Goal: Information Seeking & Learning: Learn about a topic

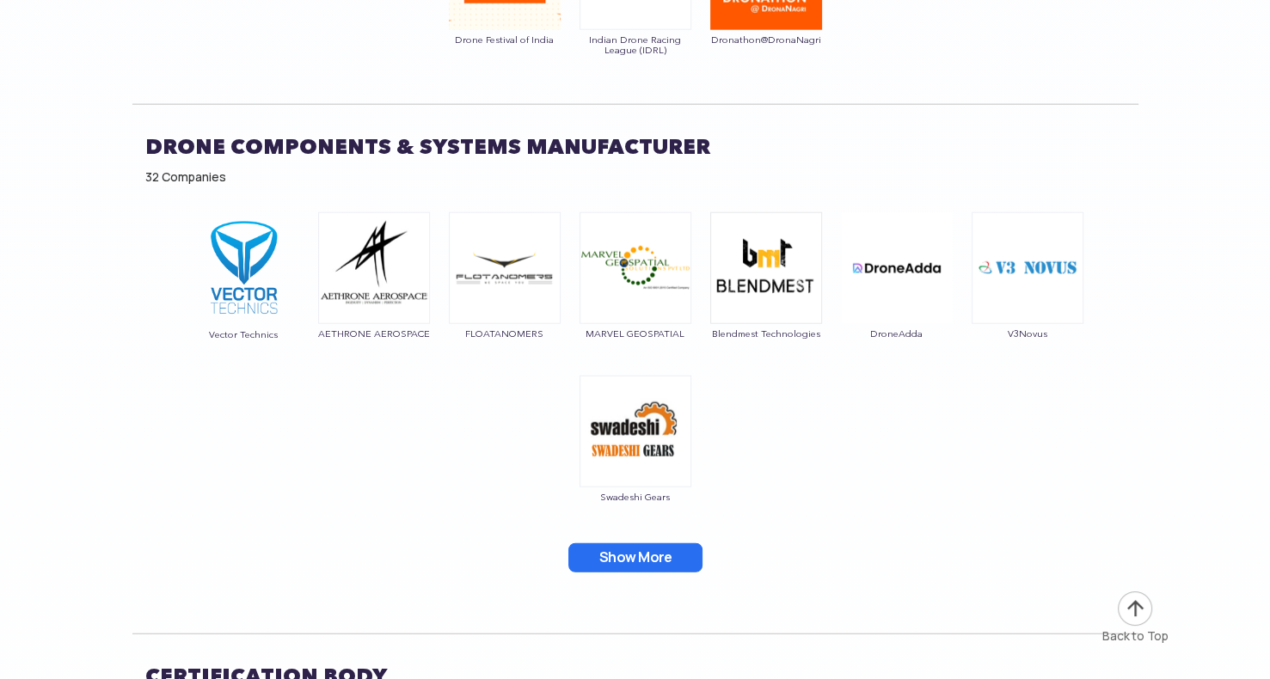
scroll to position [10443, 0]
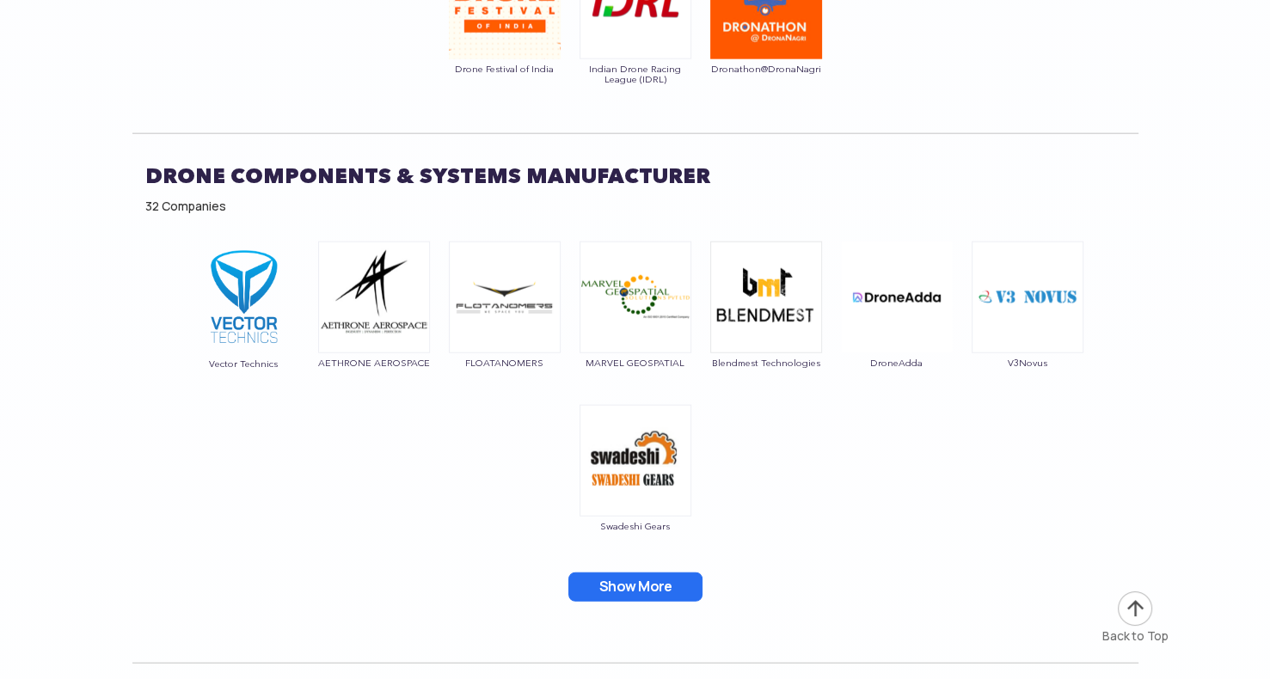
click at [669, 573] on button "Show More" at bounding box center [635, 587] width 134 height 29
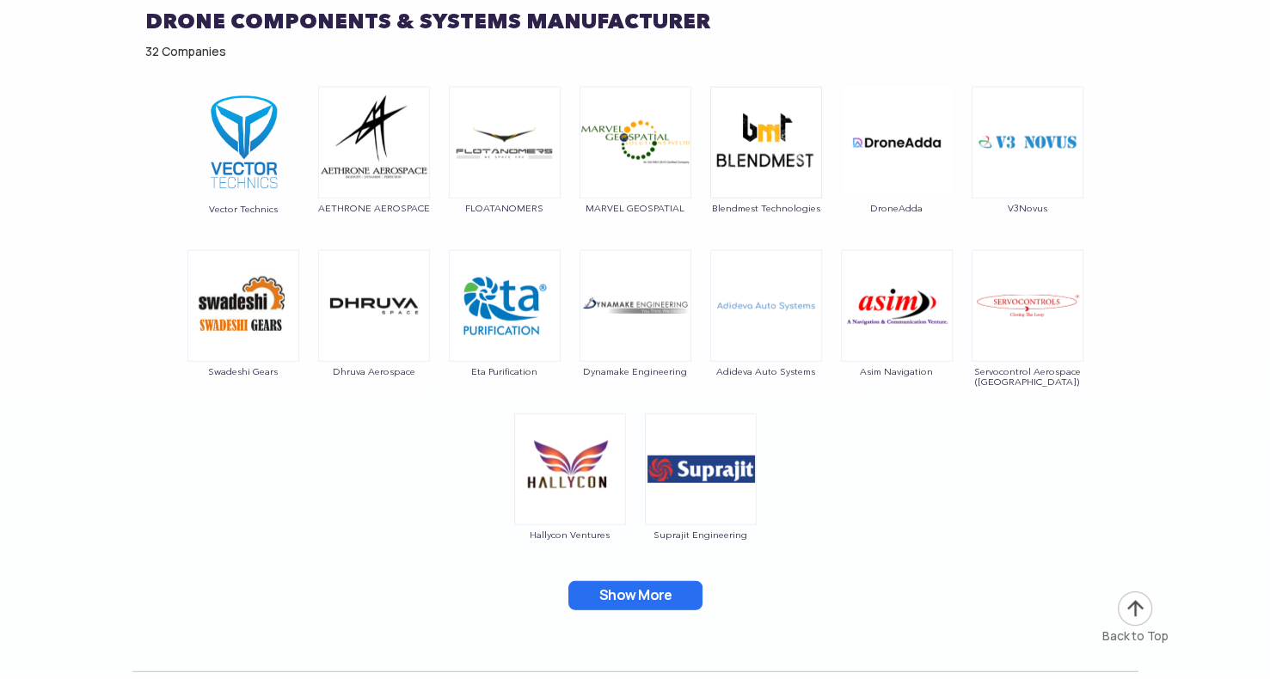
scroll to position [10629, 0]
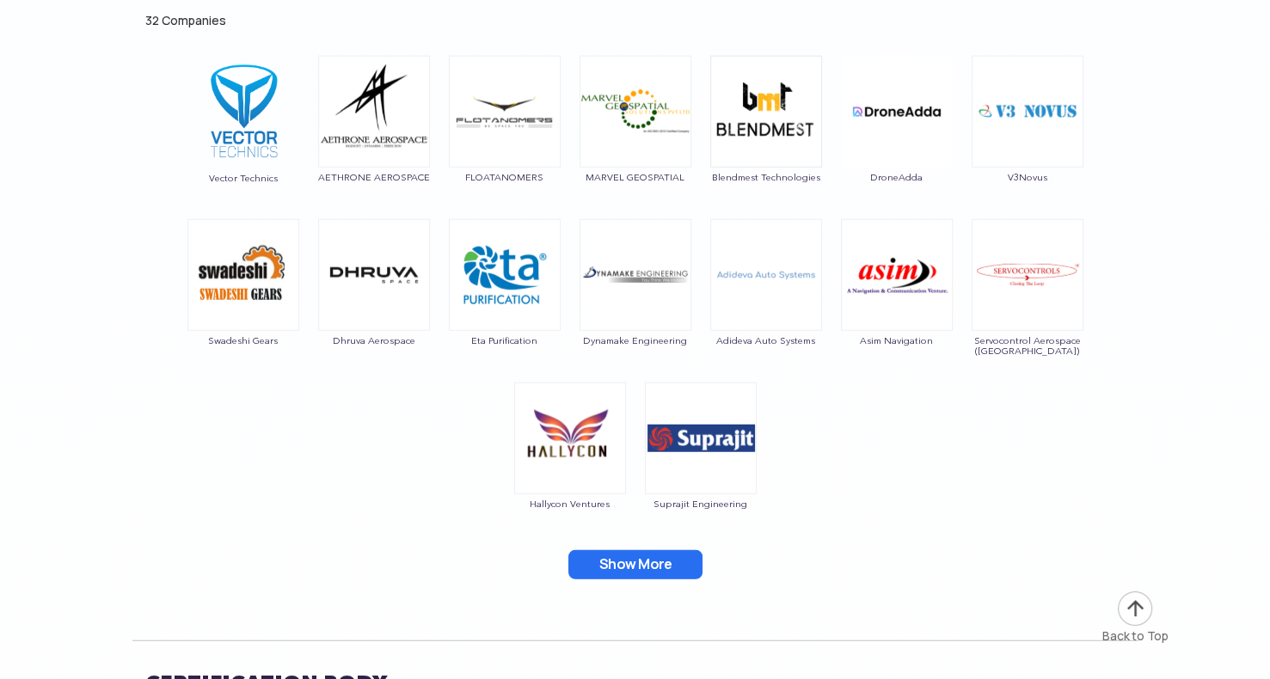
click at [617, 550] on button "Show More" at bounding box center [635, 564] width 134 height 29
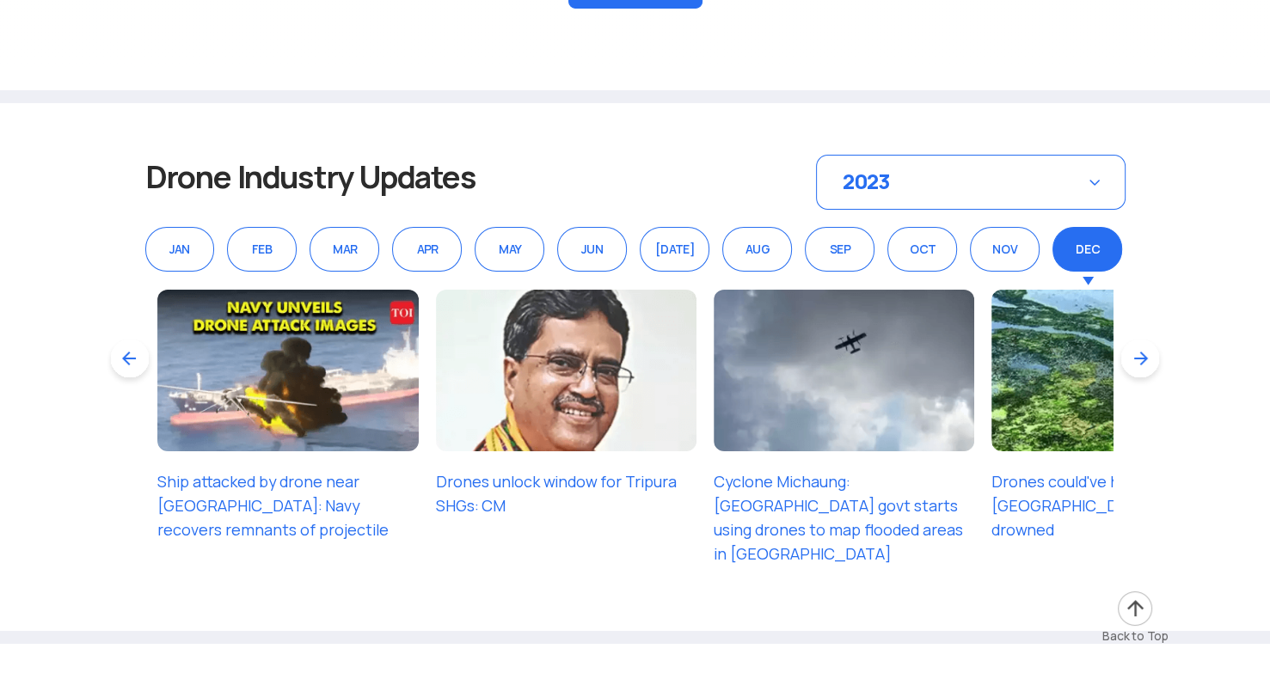
scroll to position [12448, 0]
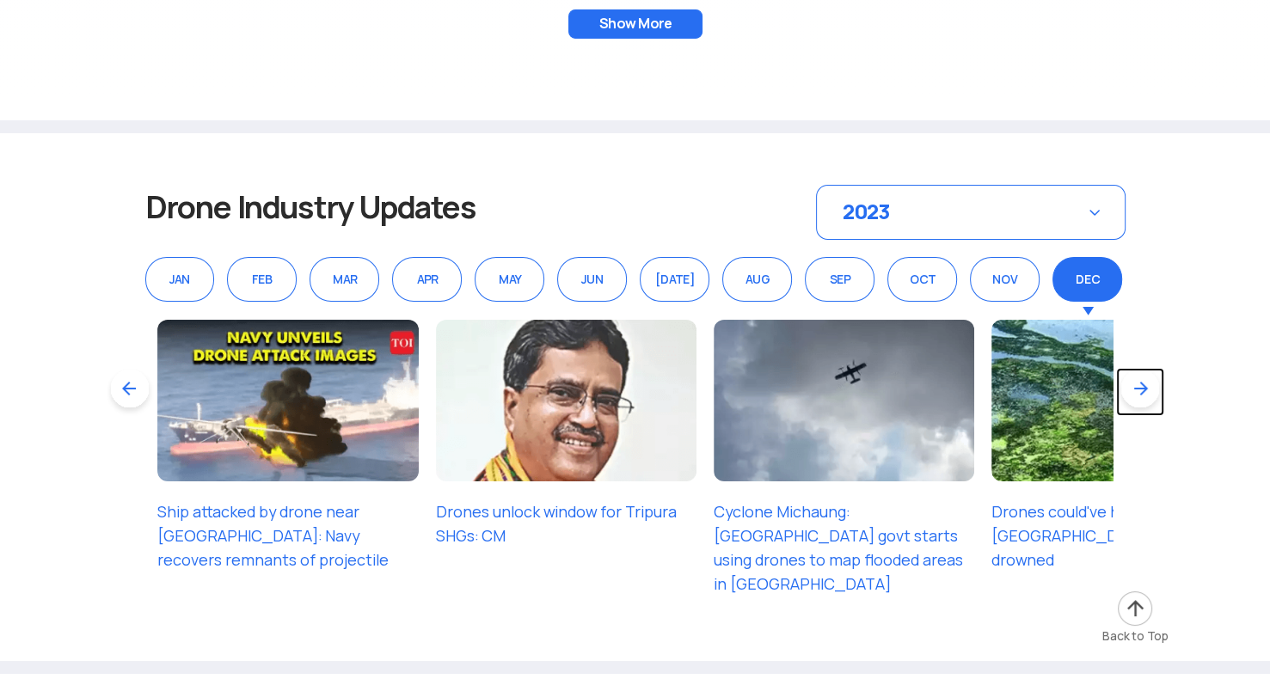
click at [1136, 368] on link at bounding box center [1140, 392] width 48 height 48
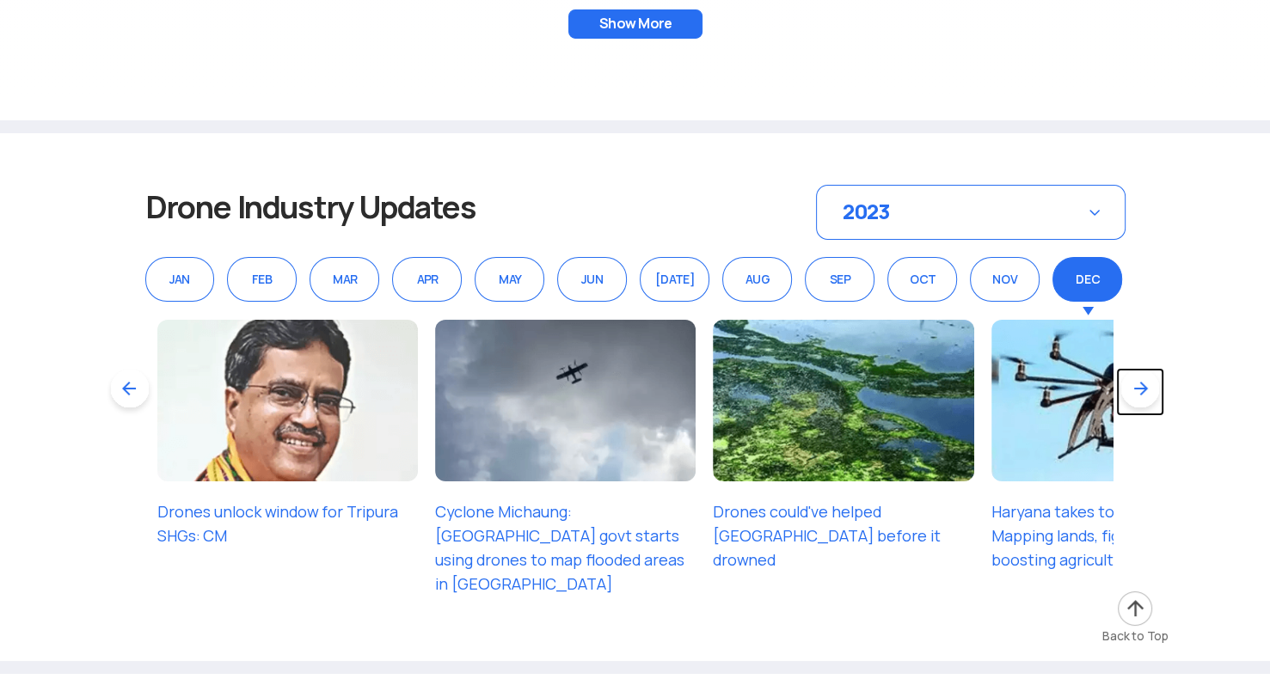
click at [1136, 368] on link at bounding box center [1140, 392] width 48 height 48
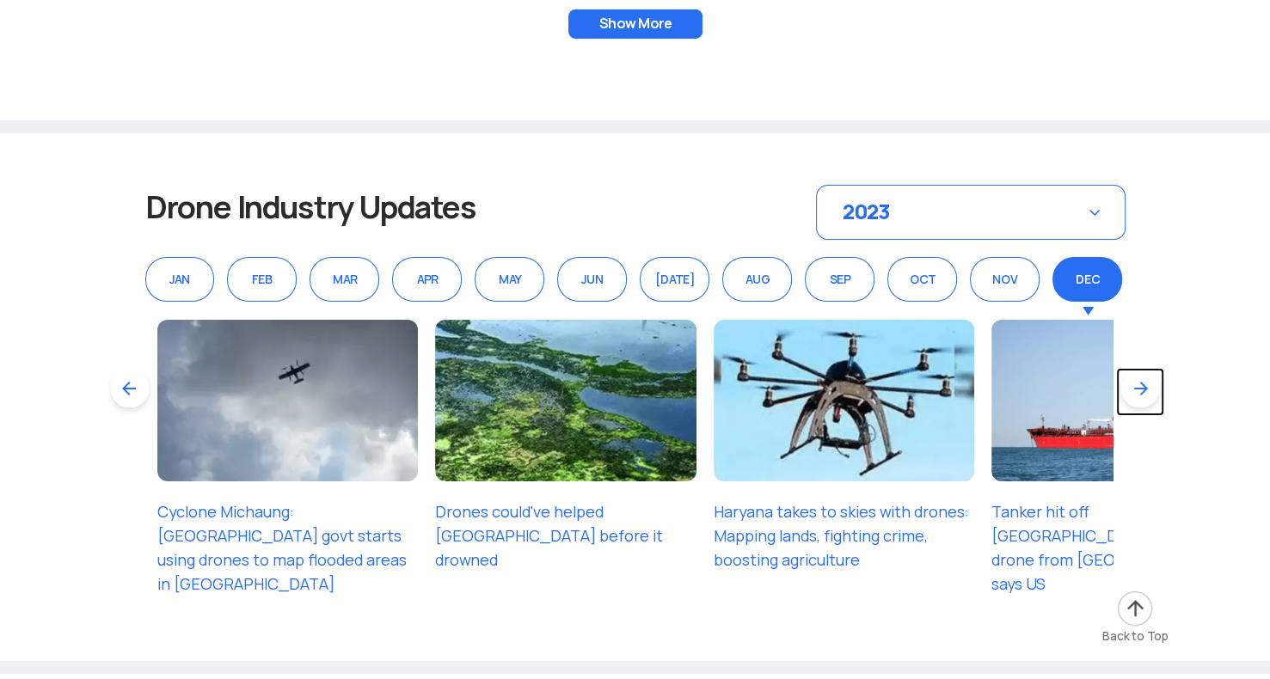
click at [1136, 368] on link at bounding box center [1140, 392] width 48 height 48
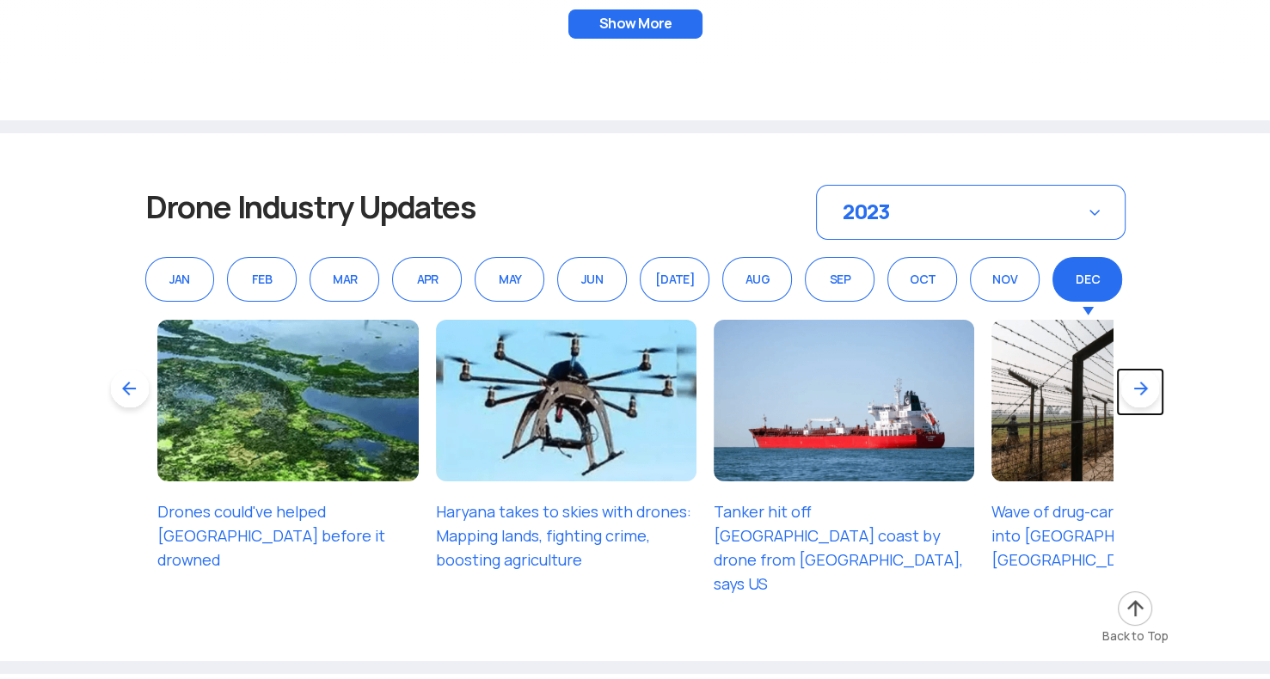
click at [1136, 368] on link at bounding box center [1140, 392] width 48 height 48
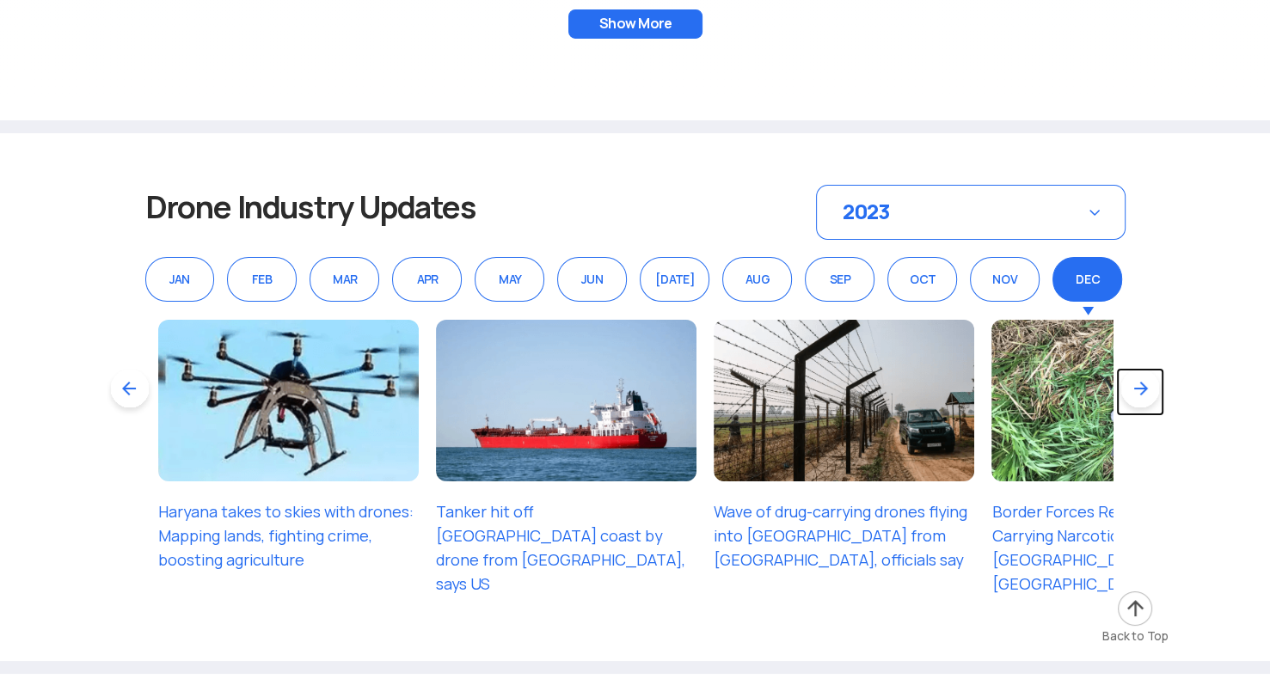
click at [1136, 368] on link at bounding box center [1140, 392] width 48 height 48
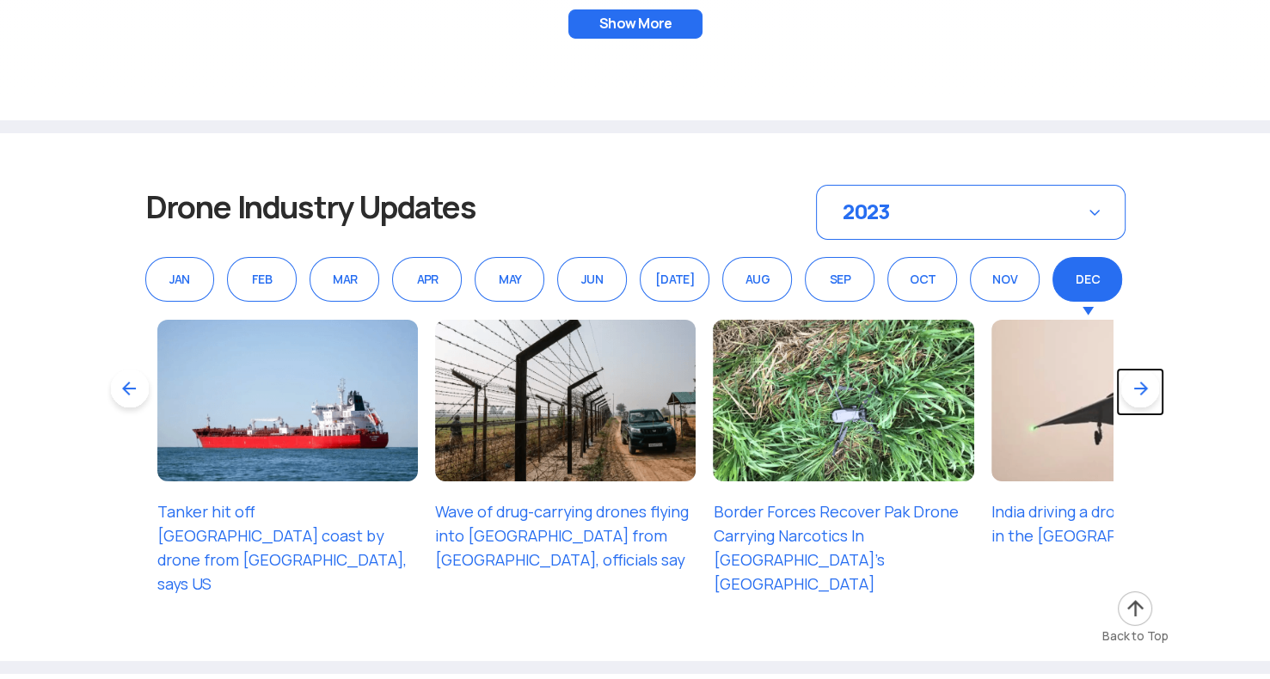
click at [1136, 368] on link at bounding box center [1140, 392] width 48 height 48
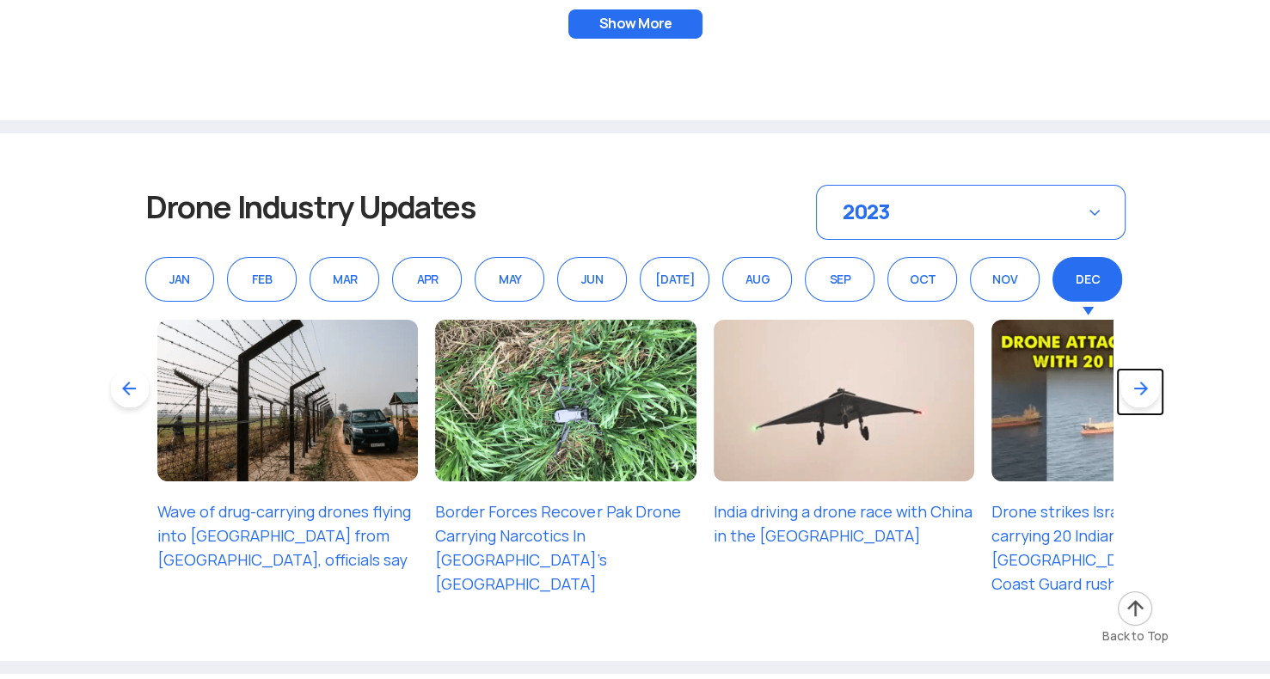
click at [1136, 368] on link at bounding box center [1140, 392] width 48 height 48
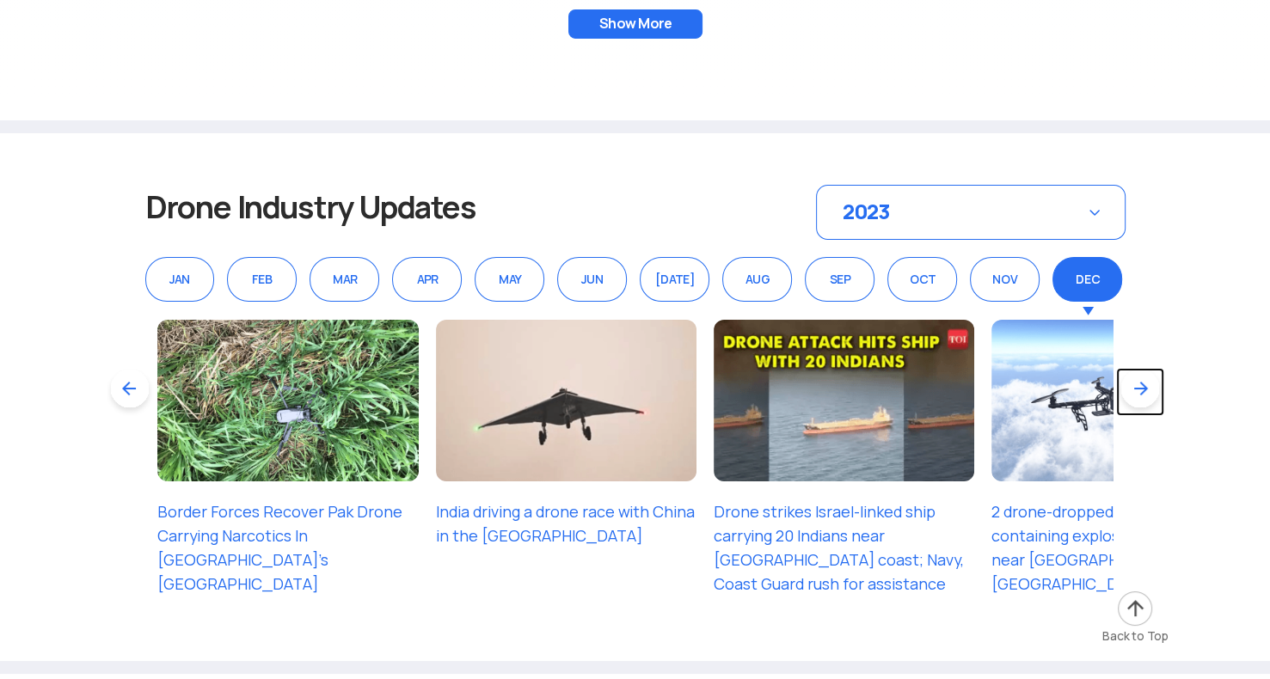
click at [1136, 368] on link at bounding box center [1140, 392] width 48 height 48
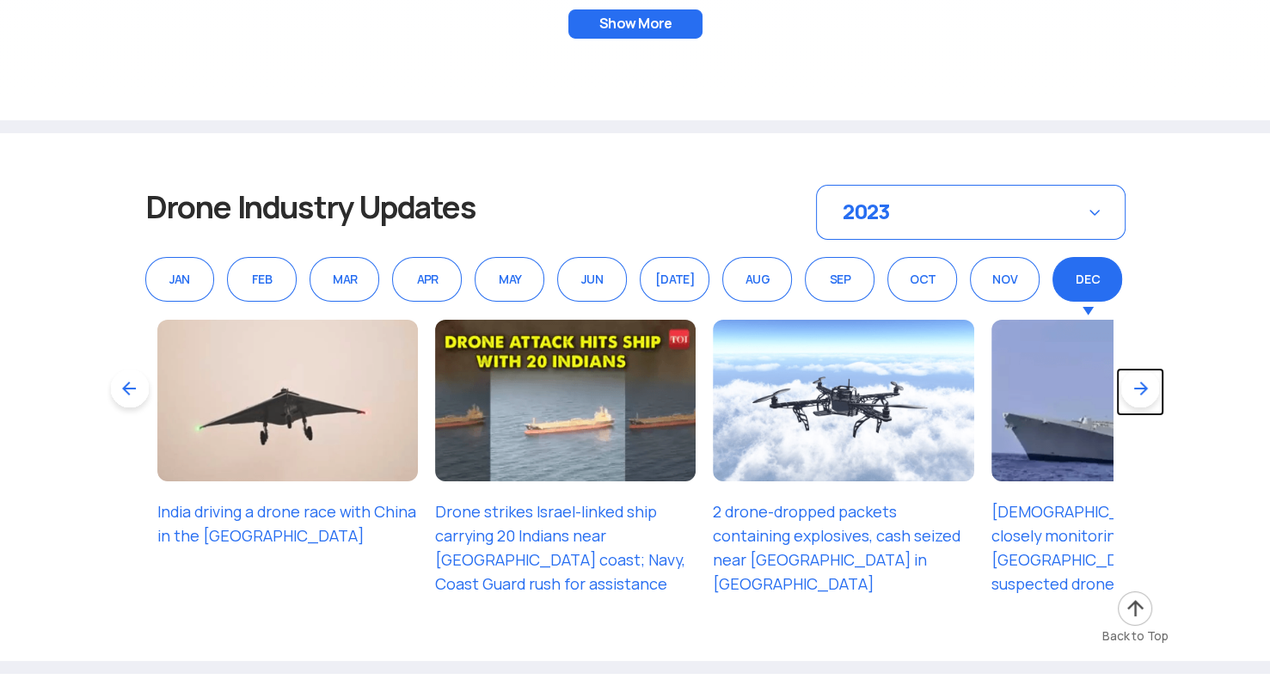
click at [1136, 368] on link at bounding box center [1140, 392] width 48 height 48
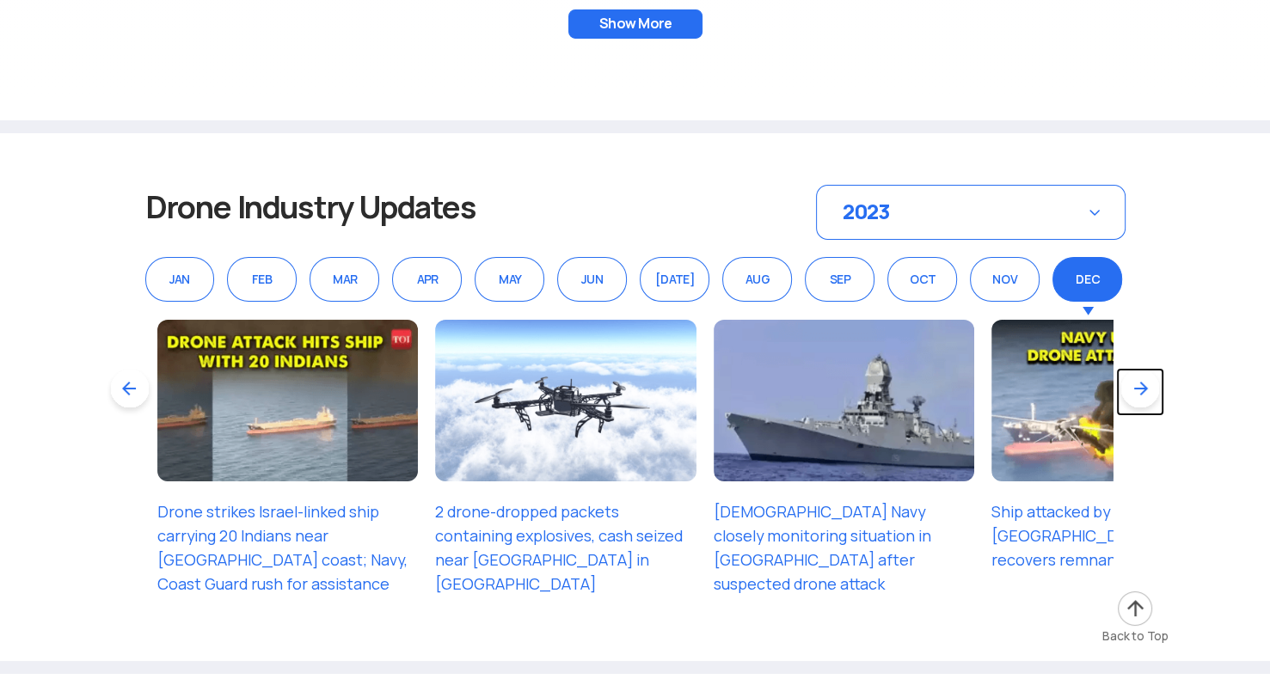
click at [1136, 368] on link at bounding box center [1140, 392] width 48 height 48
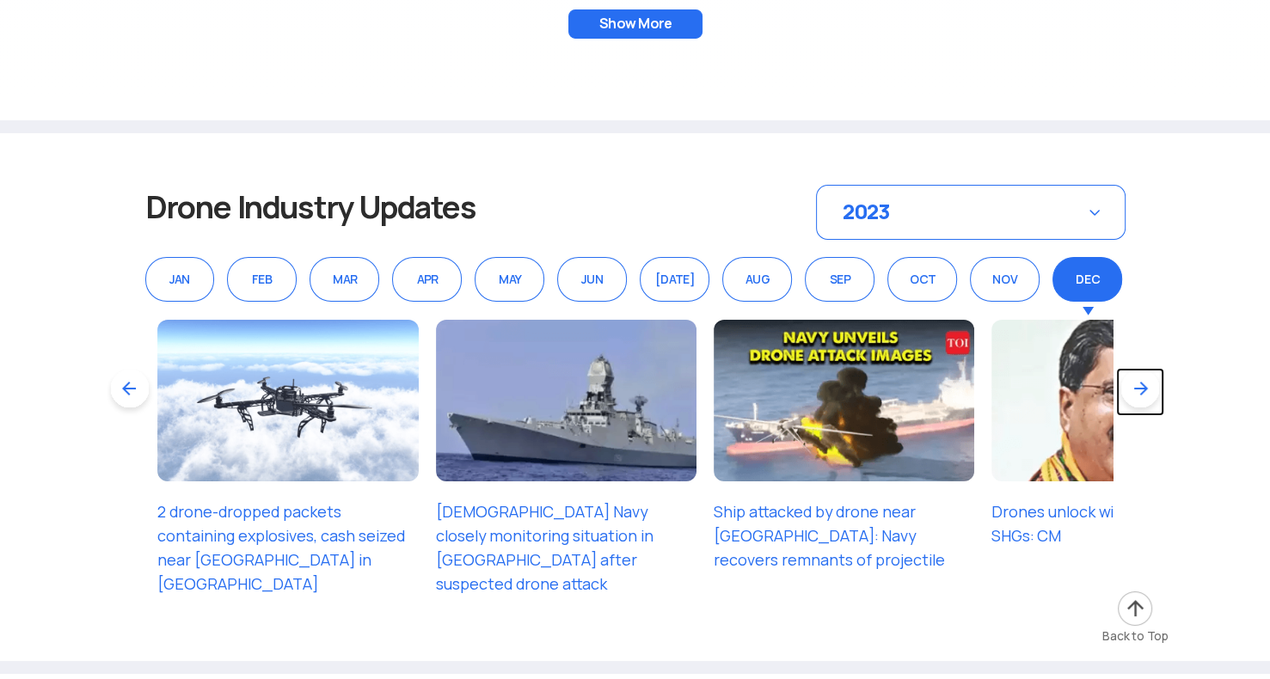
click at [1136, 368] on link at bounding box center [1140, 392] width 48 height 48
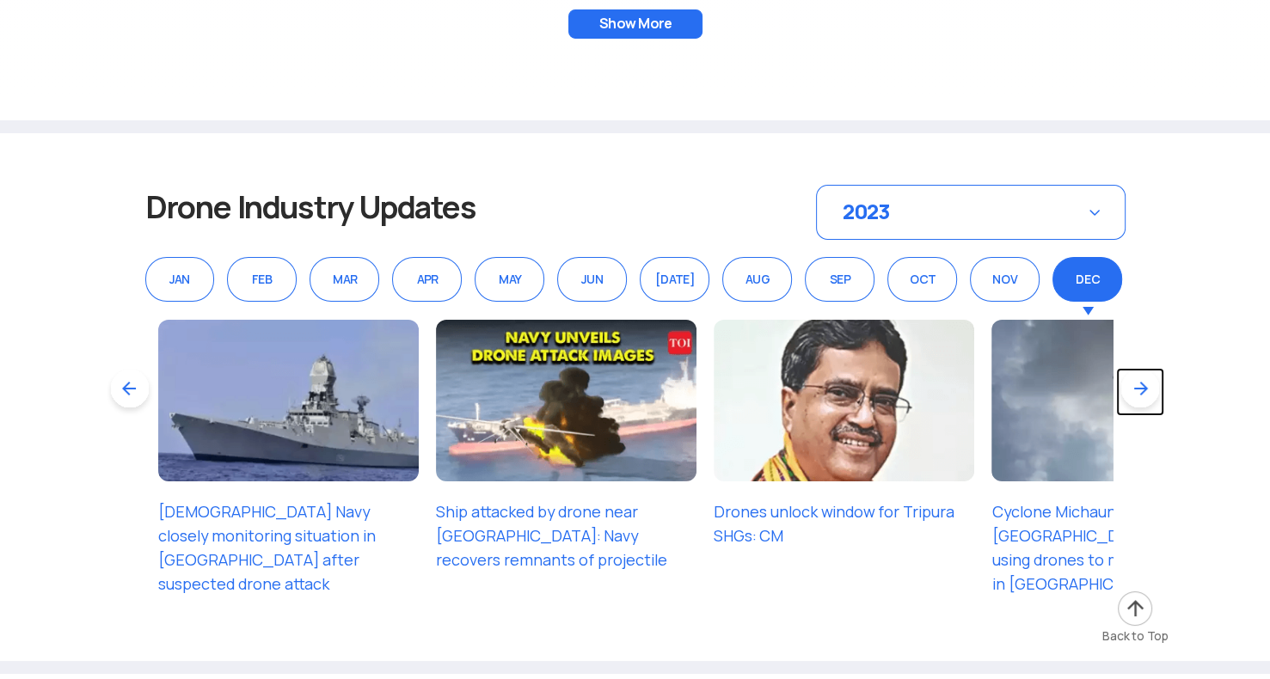
click at [1144, 368] on link at bounding box center [1140, 392] width 48 height 48
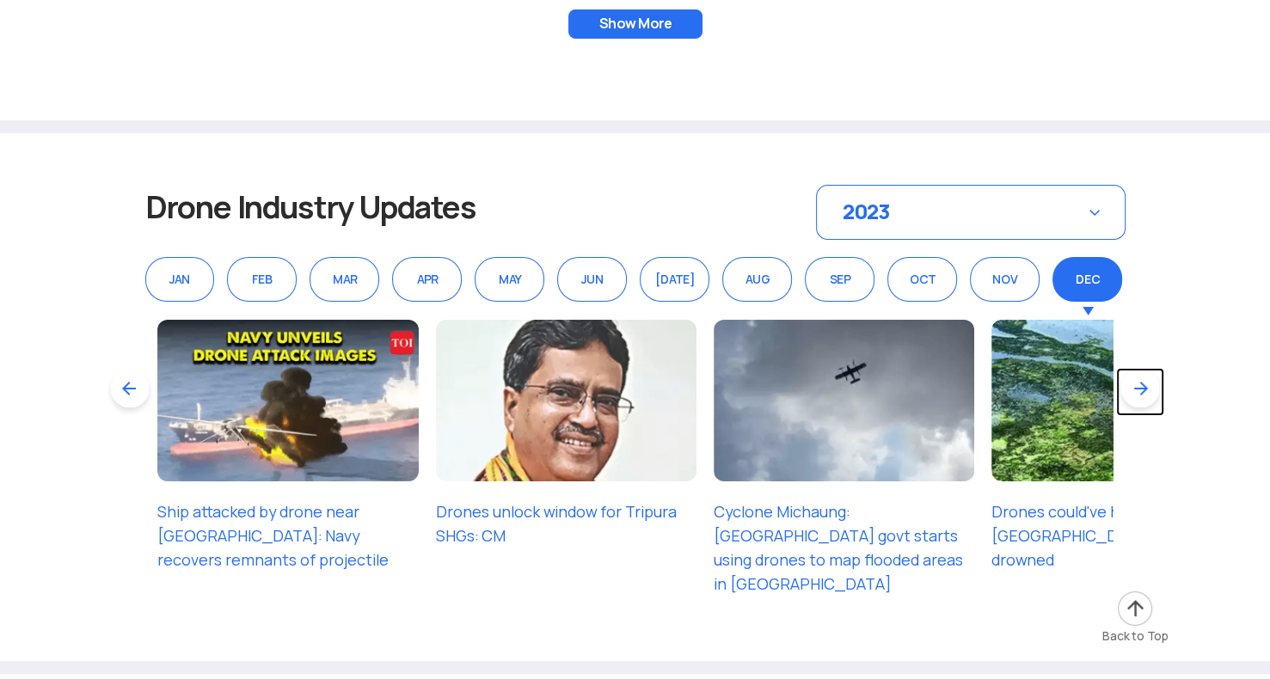
click at [1144, 368] on link at bounding box center [1140, 392] width 48 height 48
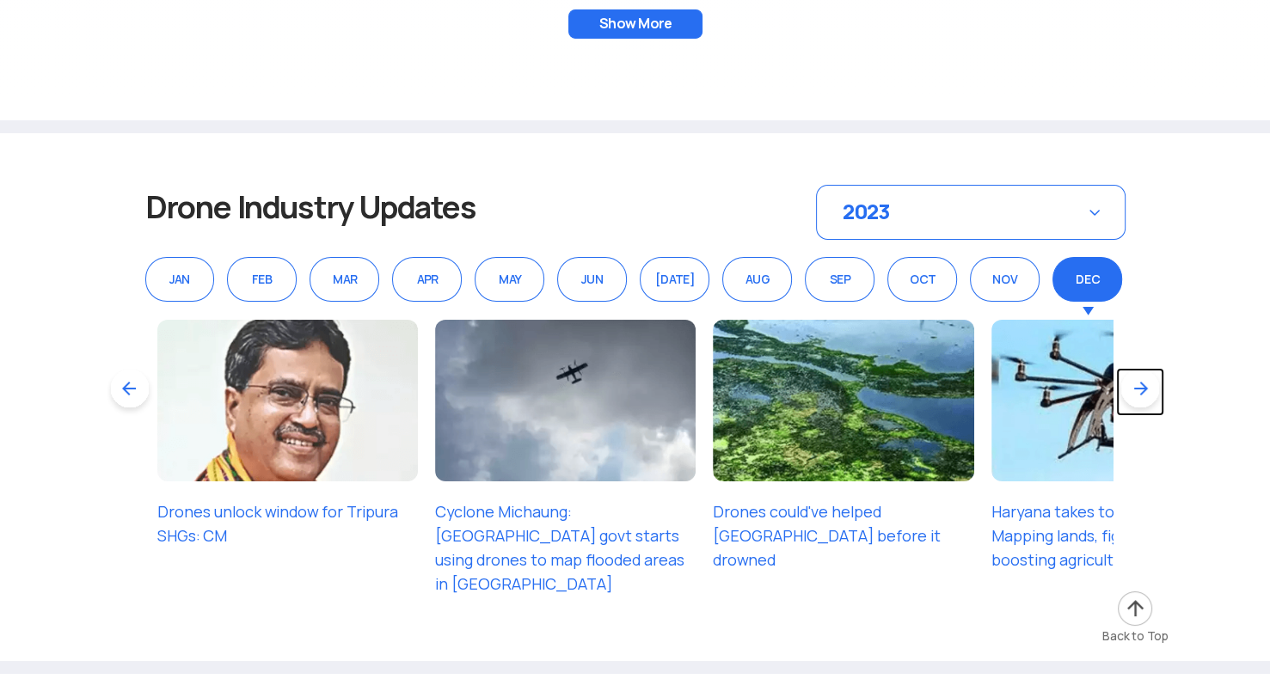
click at [1144, 368] on link at bounding box center [1140, 392] width 48 height 48
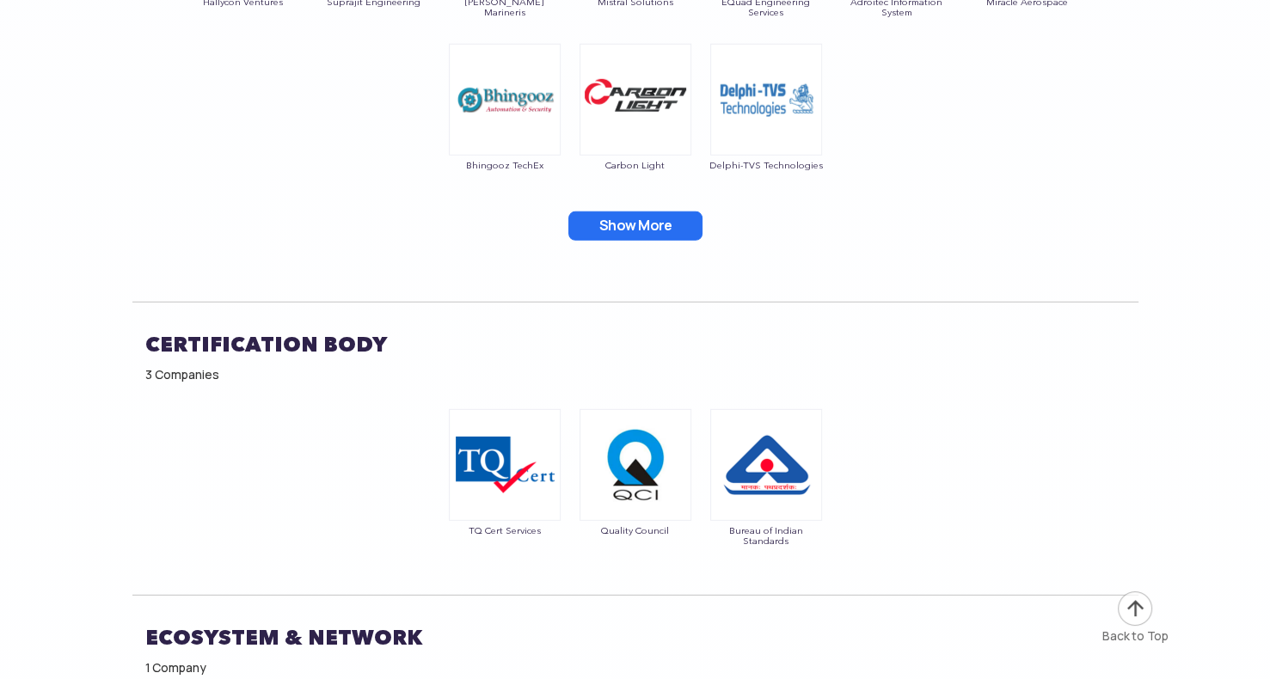
scroll to position [11085, 0]
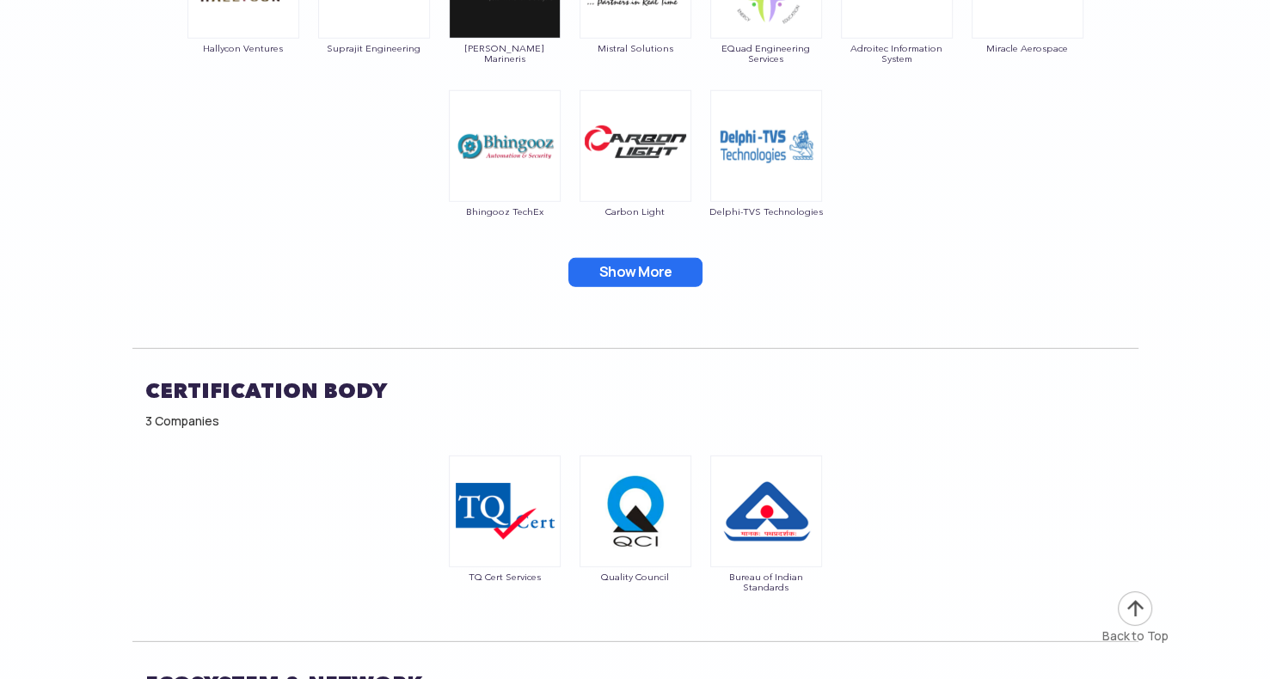
click at [1132, 608] on img at bounding box center [1135, 609] width 38 height 38
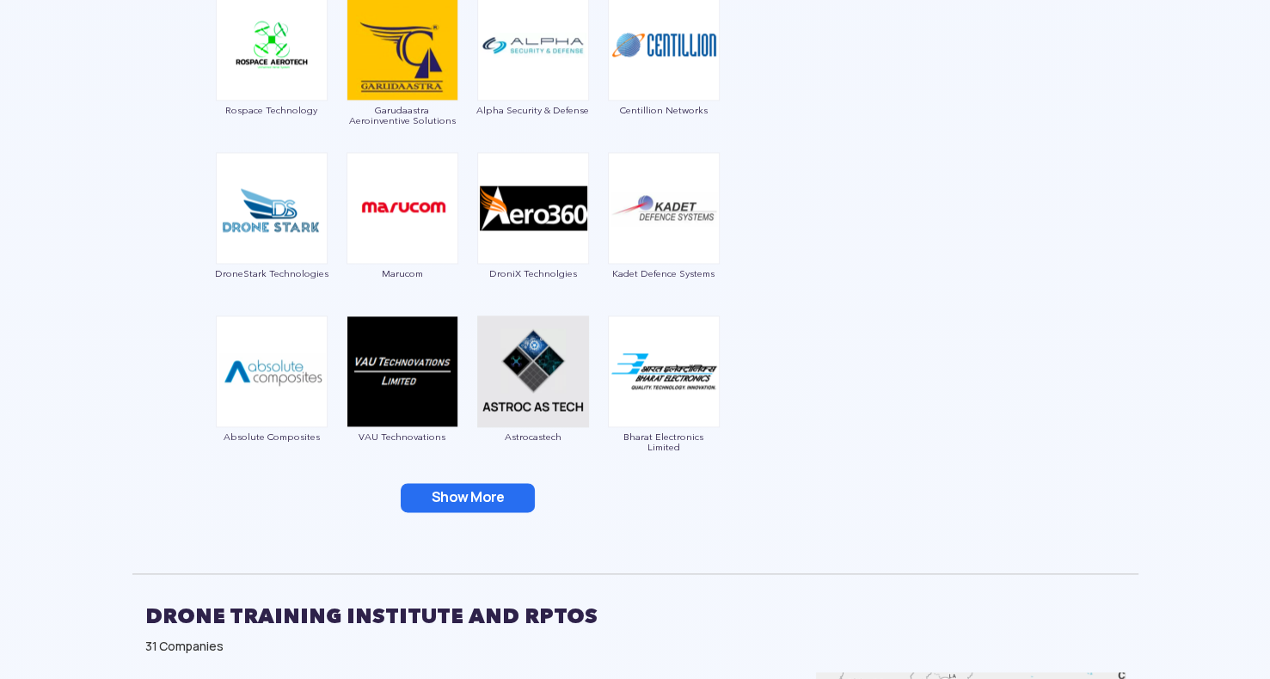
scroll to position [2226, 0]
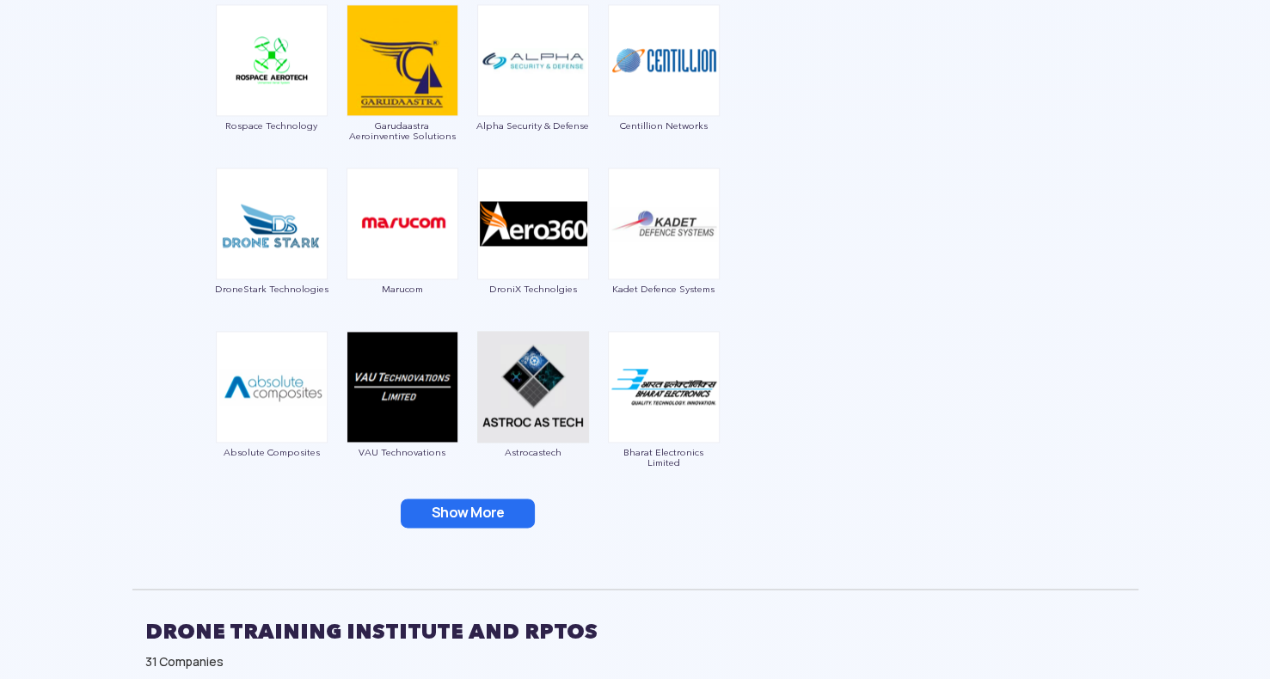
click at [472, 510] on button "Show More" at bounding box center [468, 513] width 134 height 29
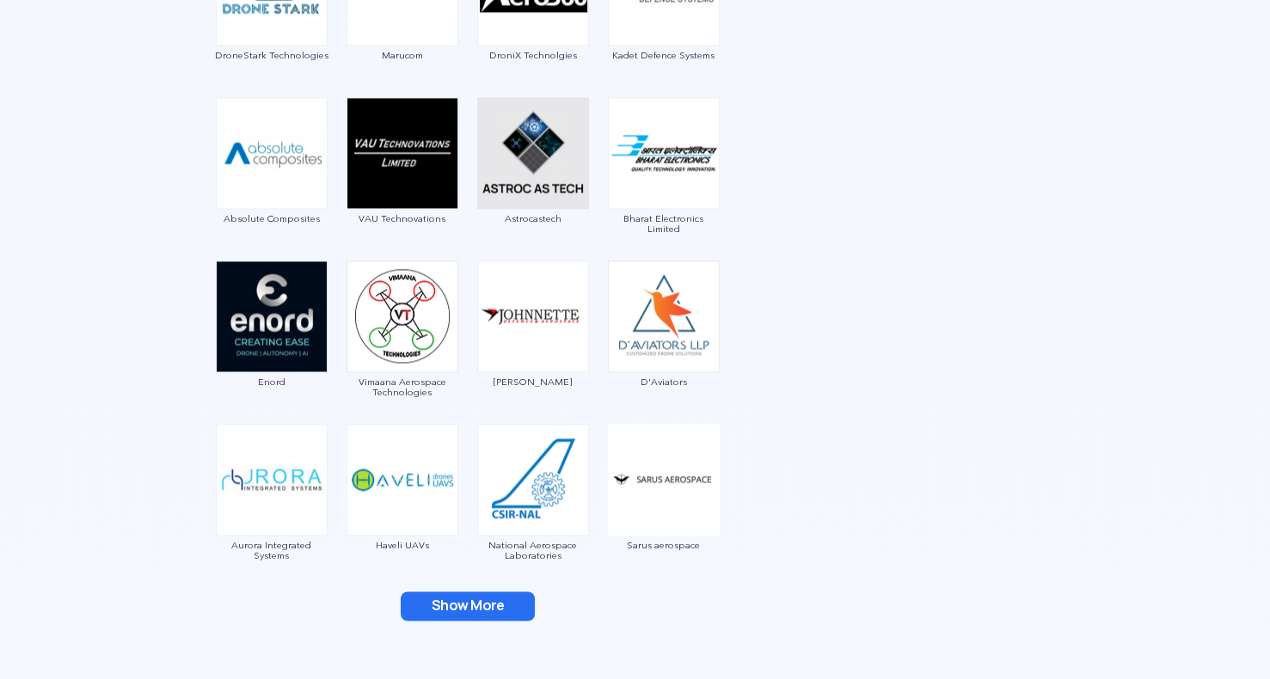
scroll to position [2491, 0]
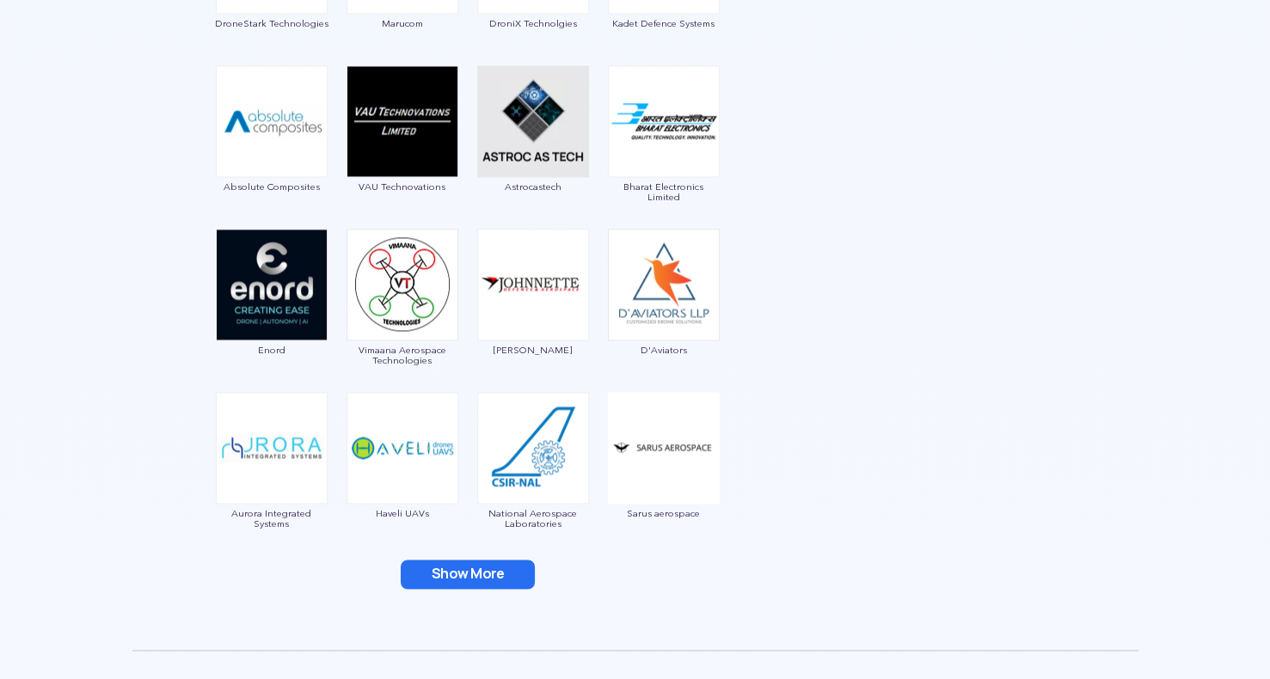
click at [442, 580] on button "Show More" at bounding box center [468, 574] width 134 height 29
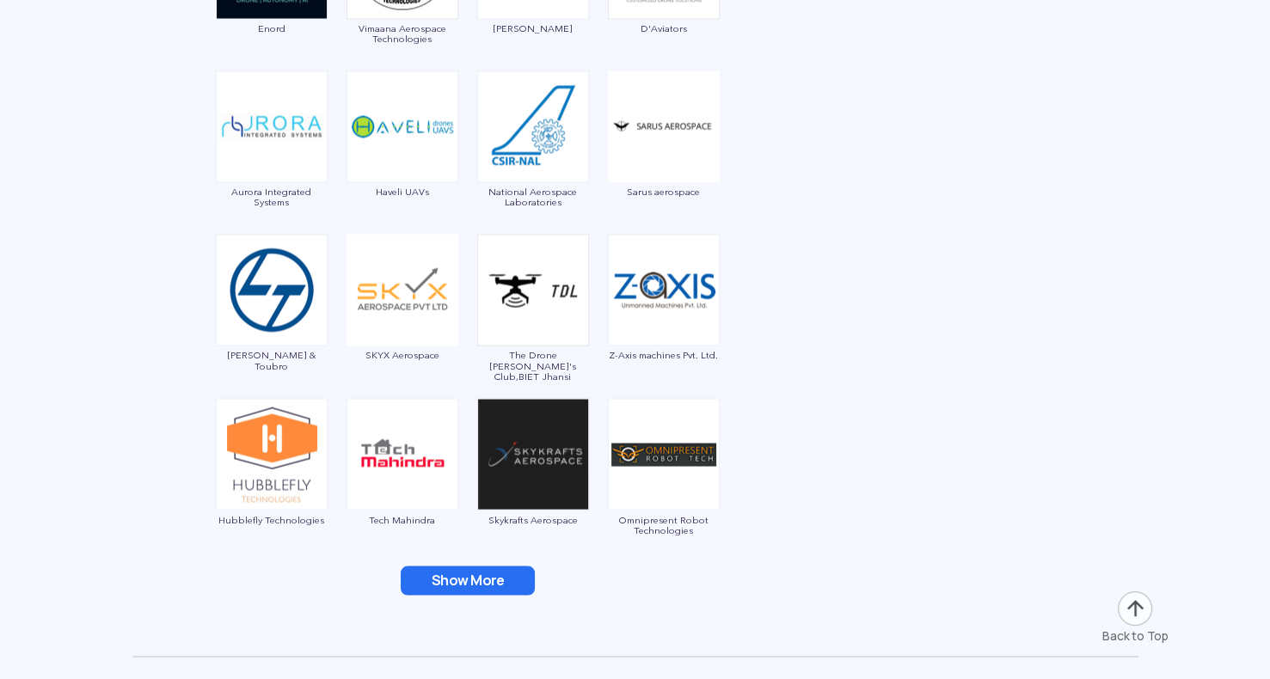
scroll to position [2829, 0]
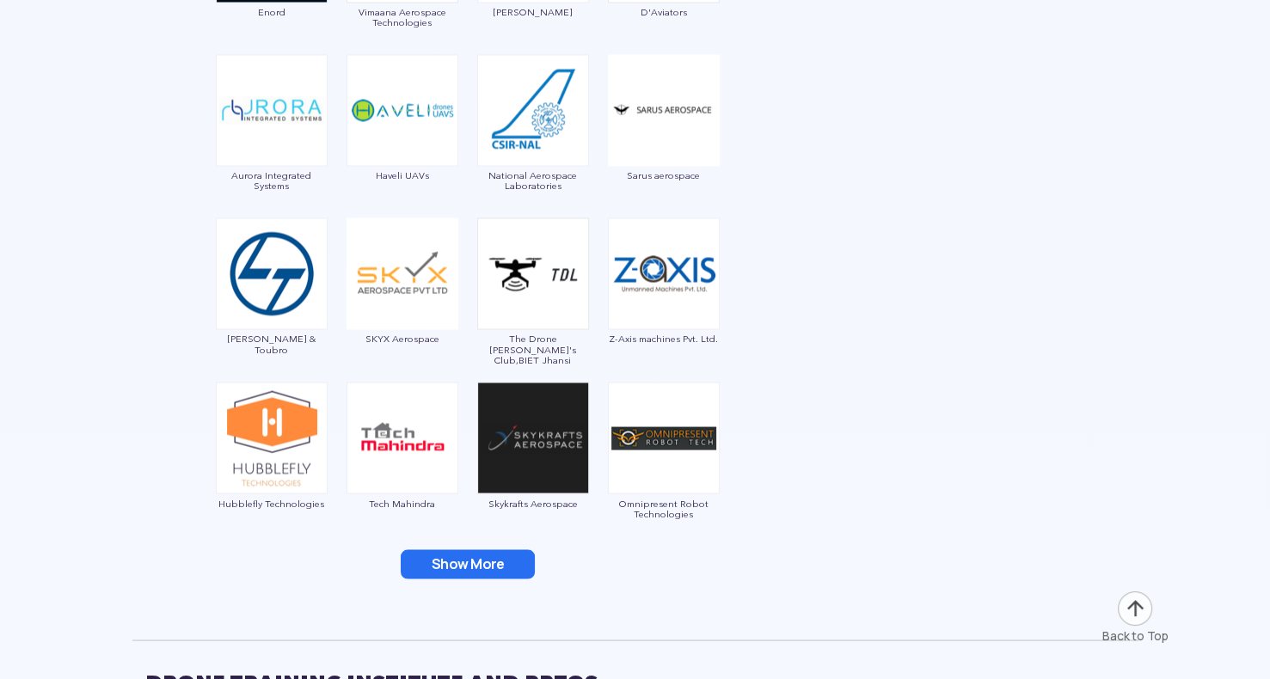
click at [452, 568] on button "Show More" at bounding box center [468, 563] width 134 height 29
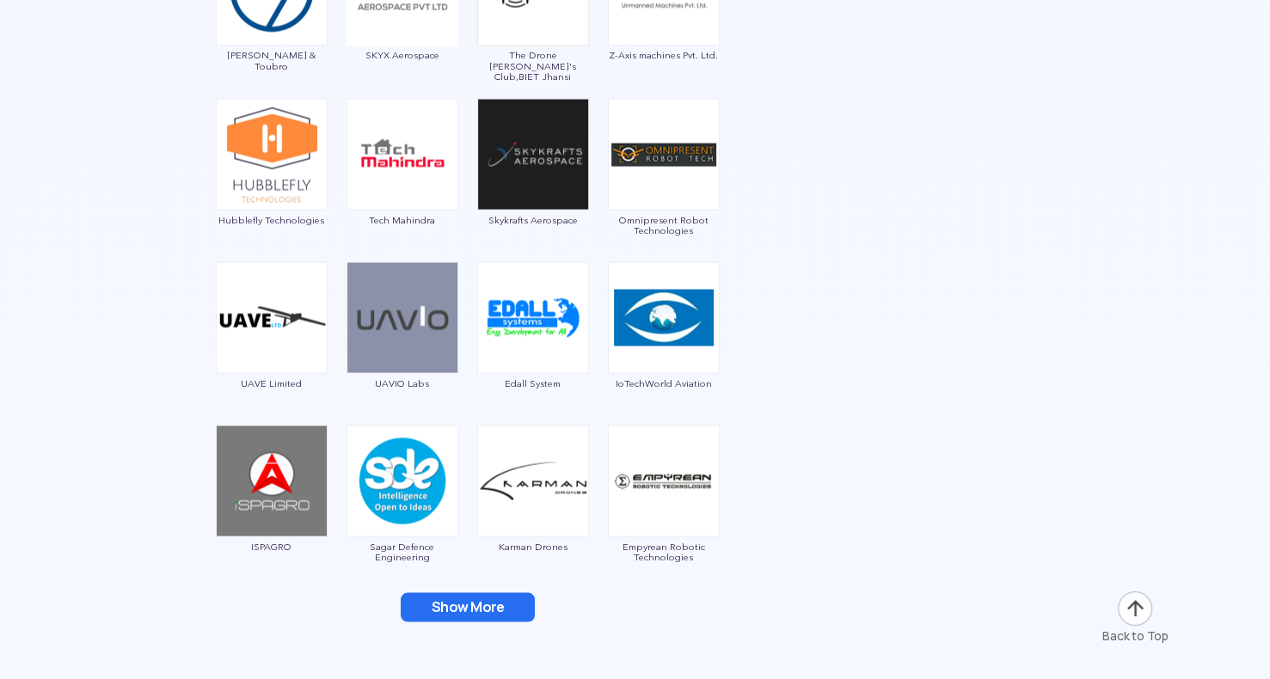
scroll to position [3129, 0]
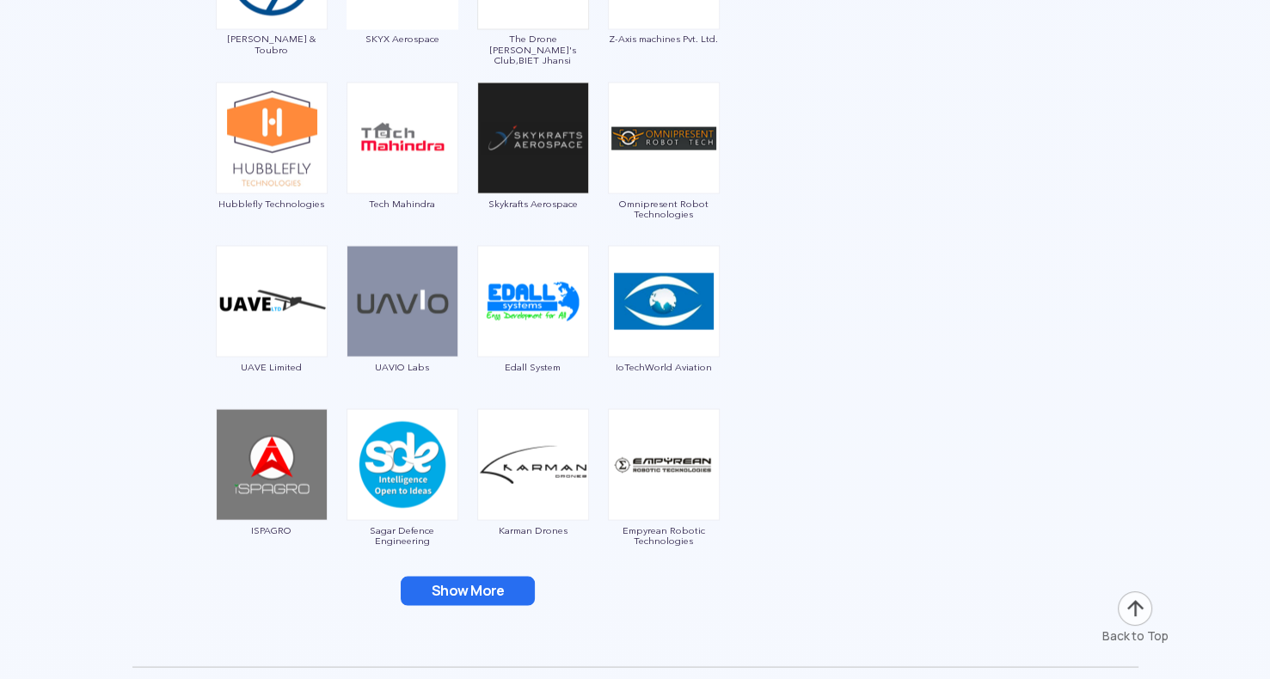
click at [454, 594] on button "Show More" at bounding box center [468, 590] width 134 height 29
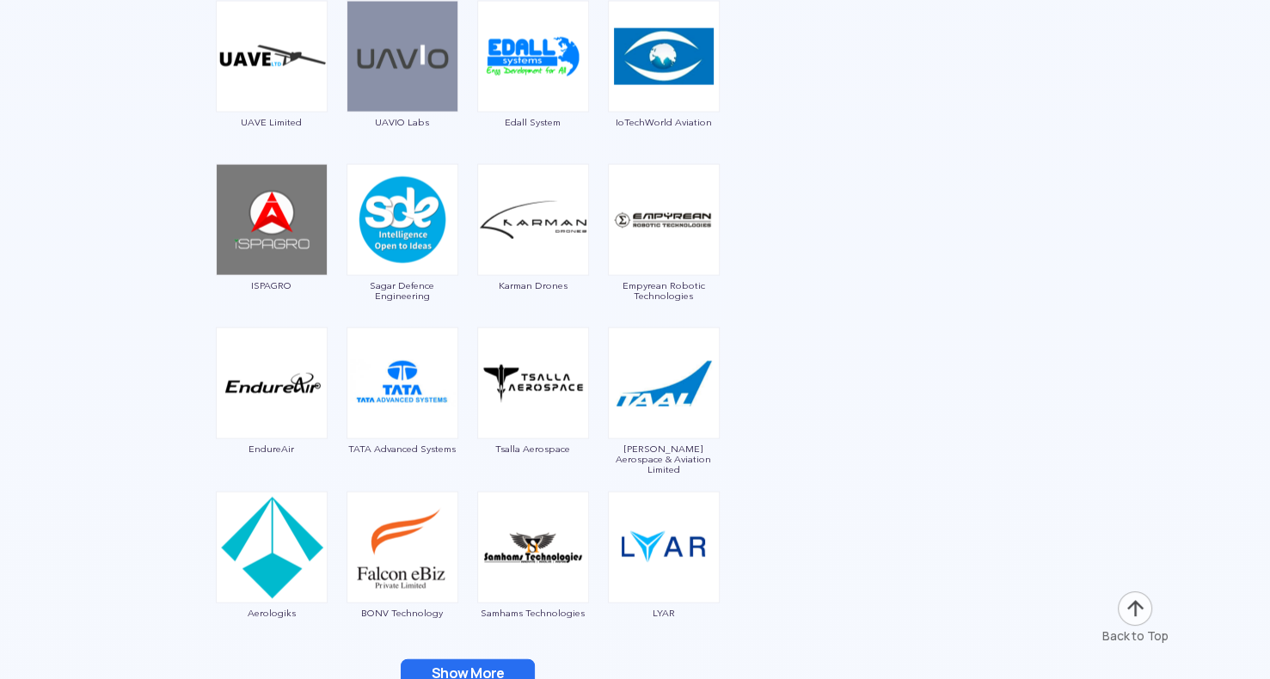
scroll to position [3391, 0]
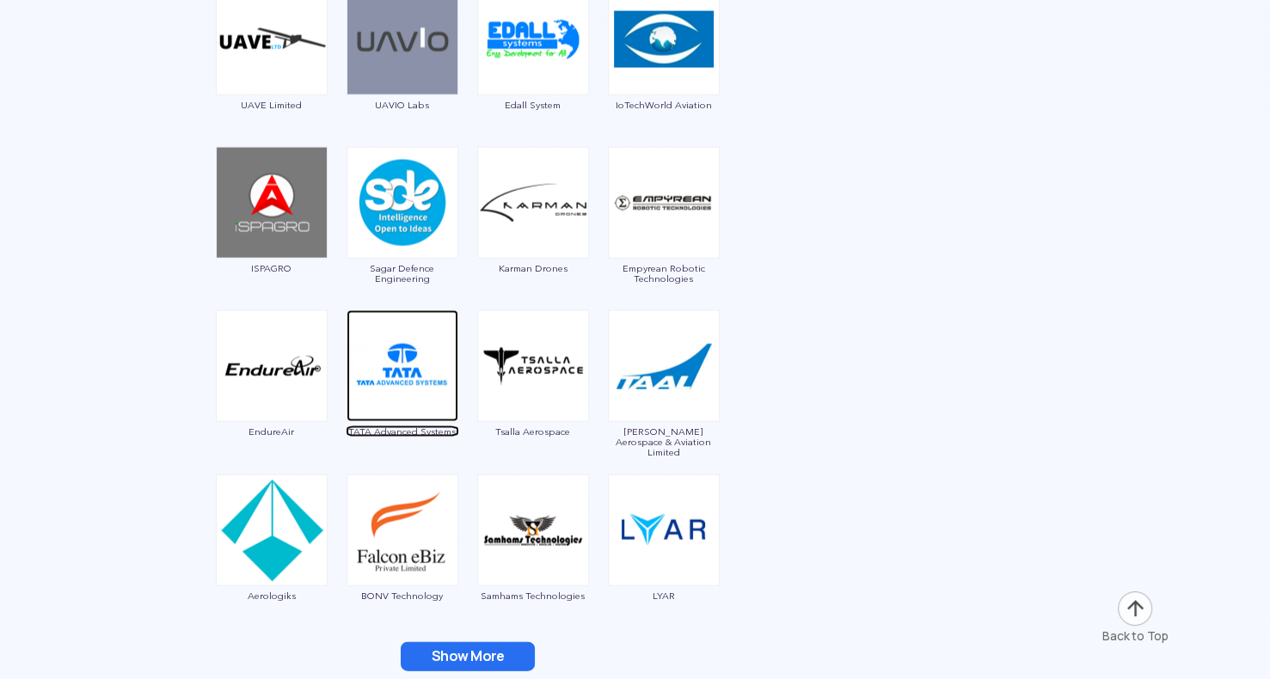
click at [376, 359] on img at bounding box center [402, 366] width 112 height 112
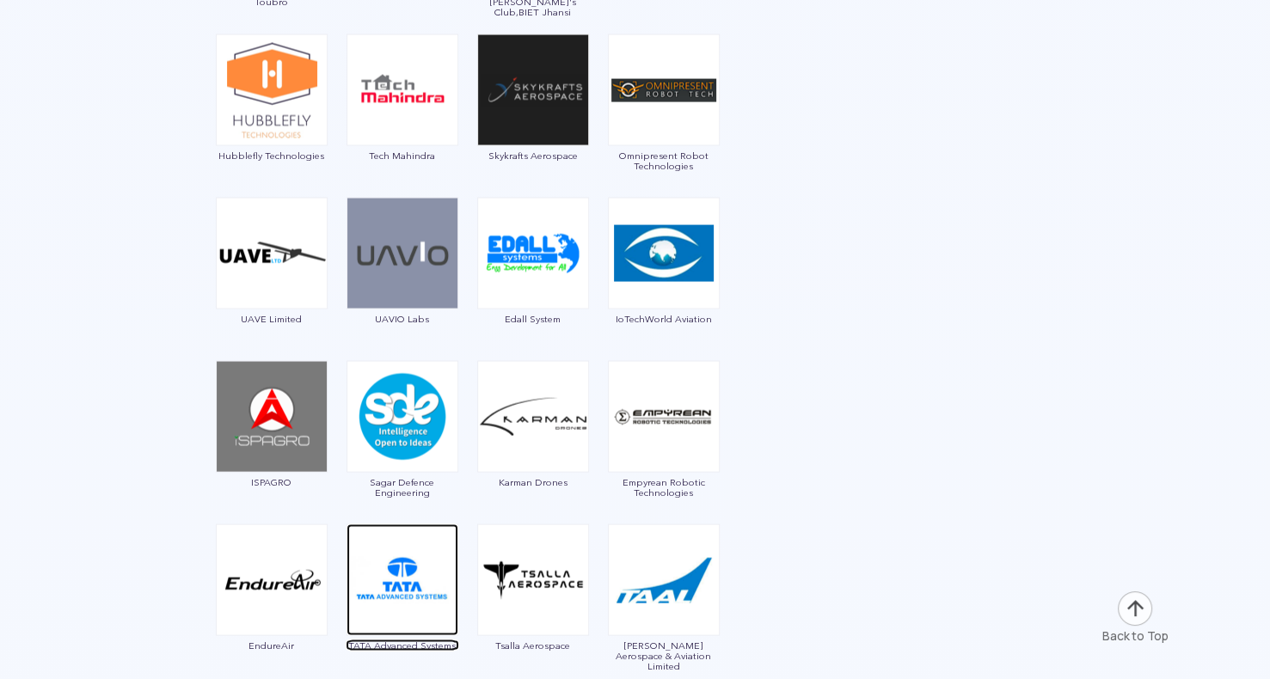
scroll to position [3143, 0]
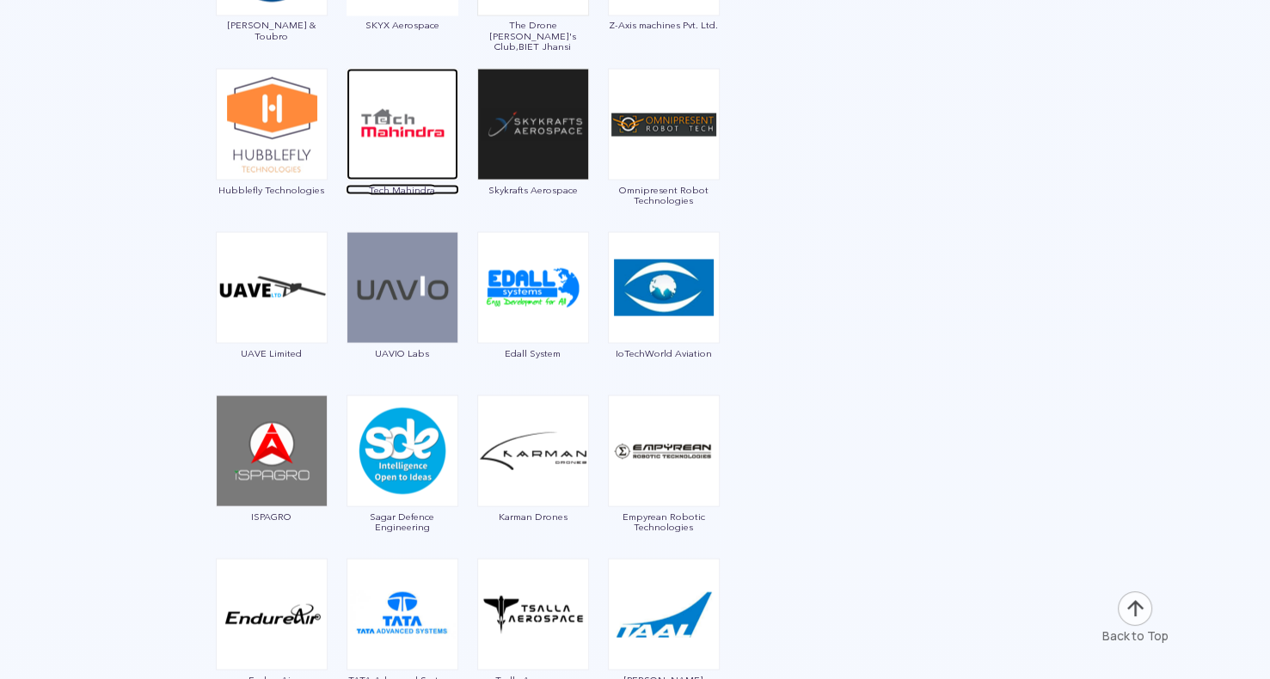
click at [390, 126] on img at bounding box center [402, 124] width 112 height 112
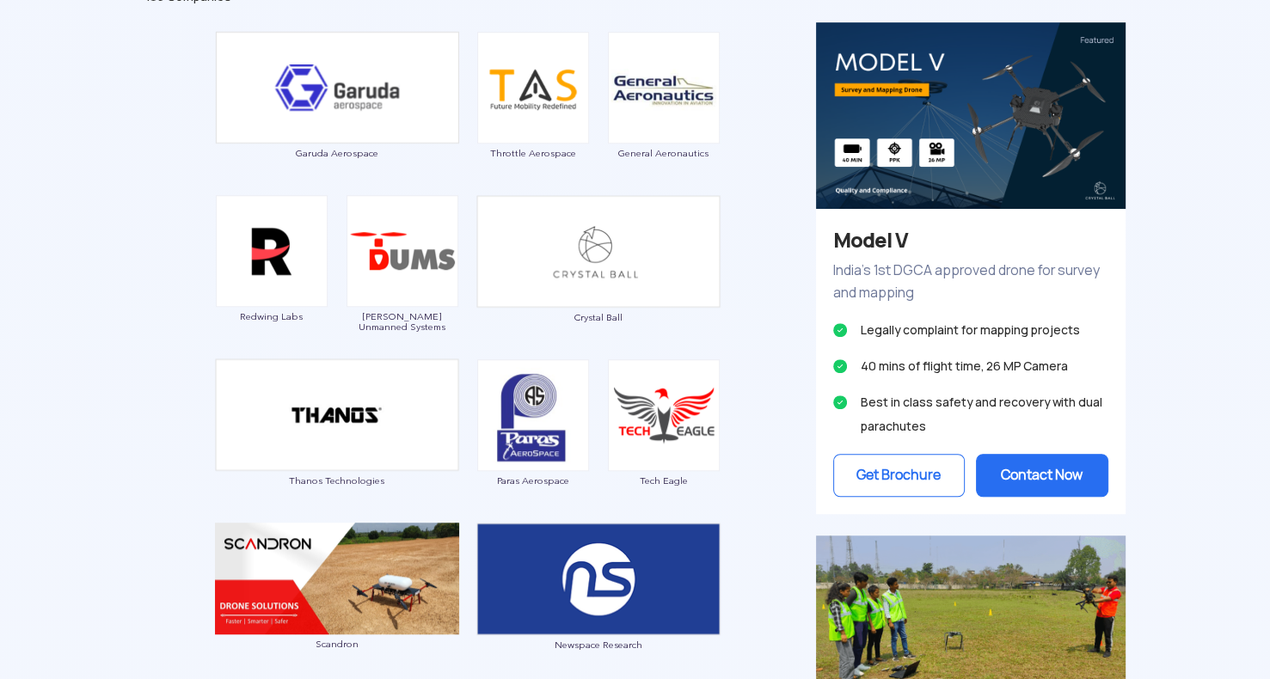
scroll to position [1086, 0]
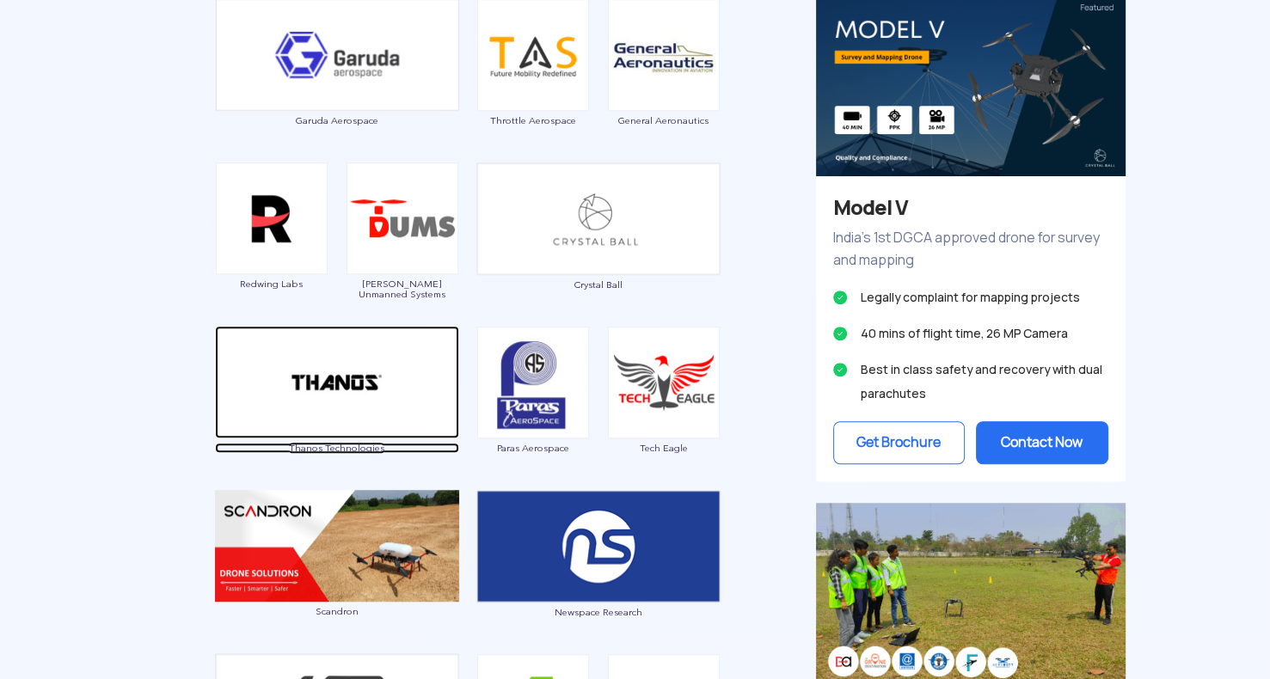
click at [355, 377] on img at bounding box center [337, 382] width 244 height 113
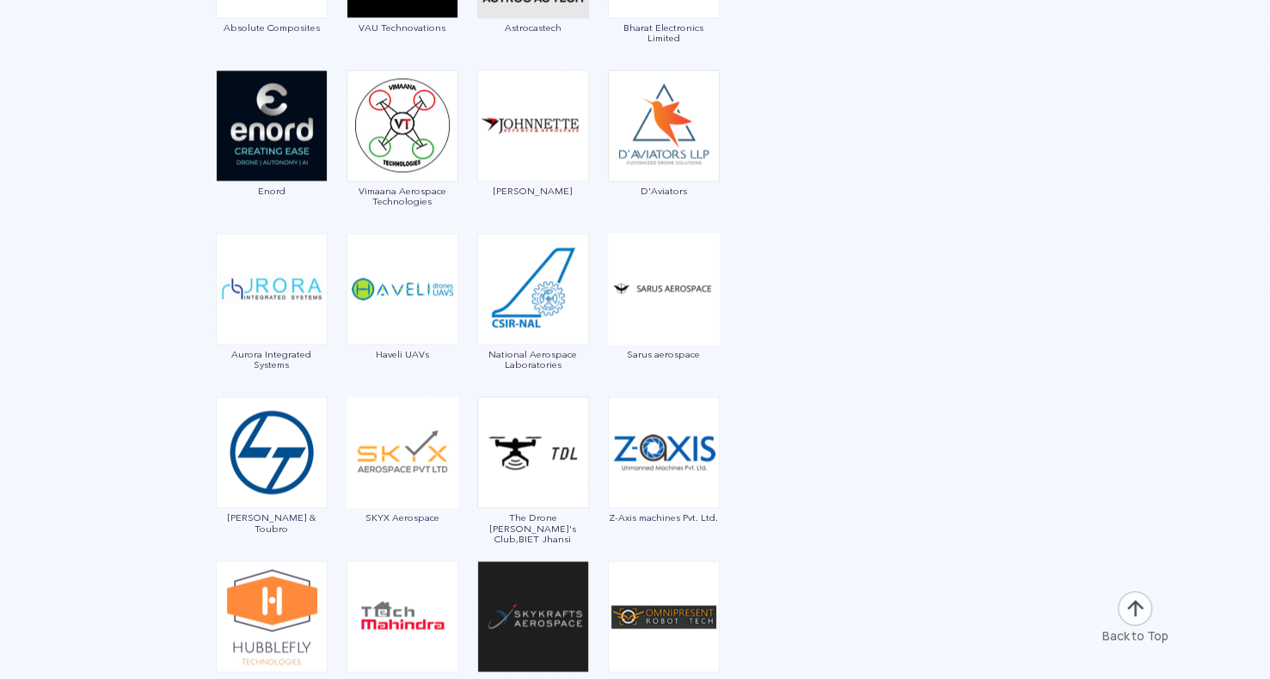
scroll to position [2666, 0]
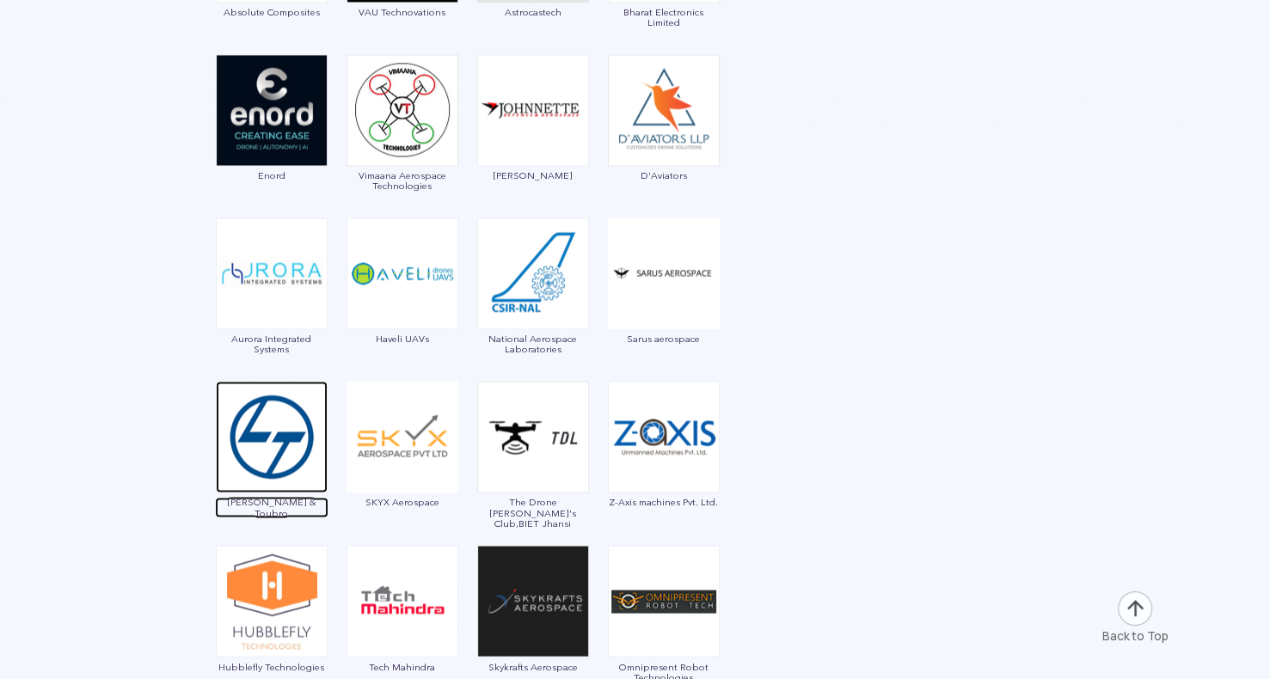
click at [240, 449] on img at bounding box center [272, 437] width 112 height 112
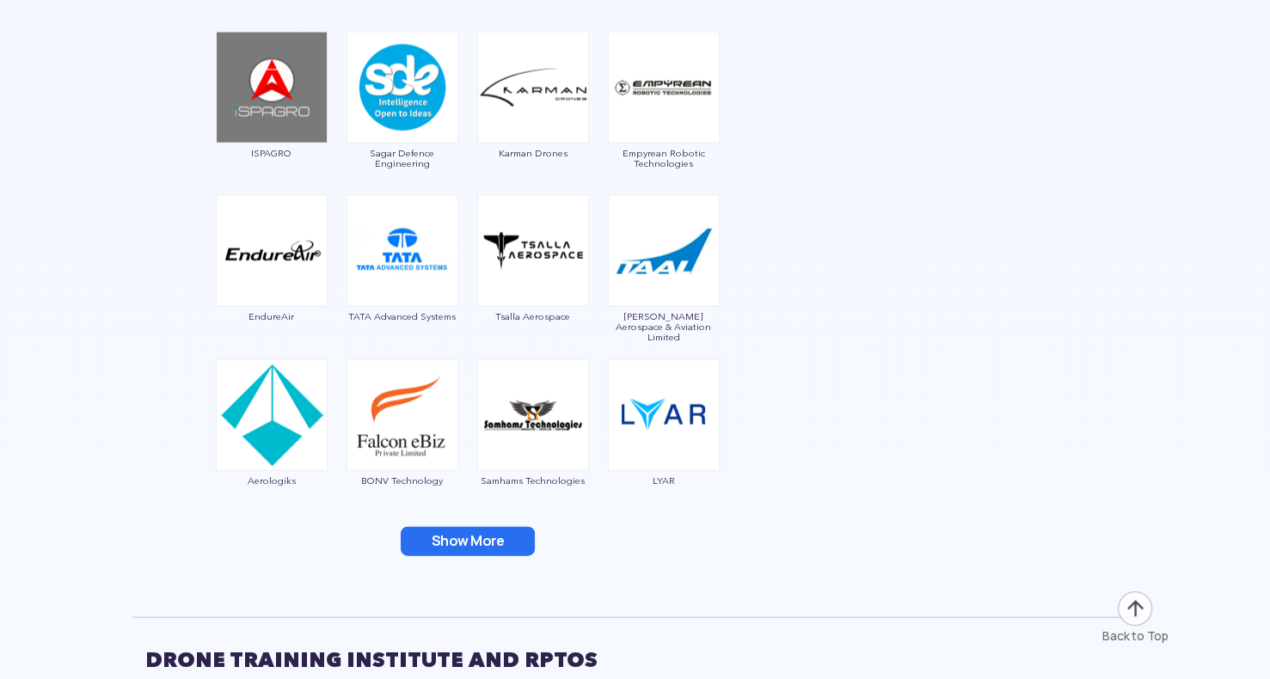
scroll to position [3489, 0]
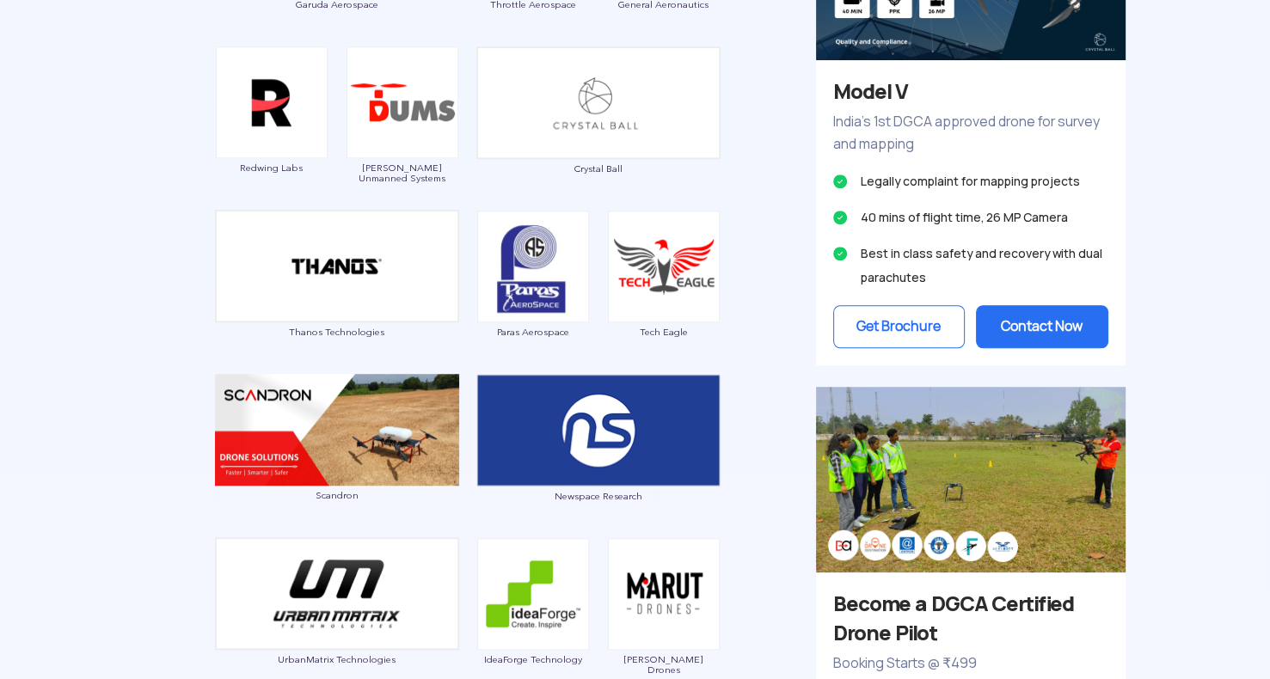
scroll to position [1118, 0]
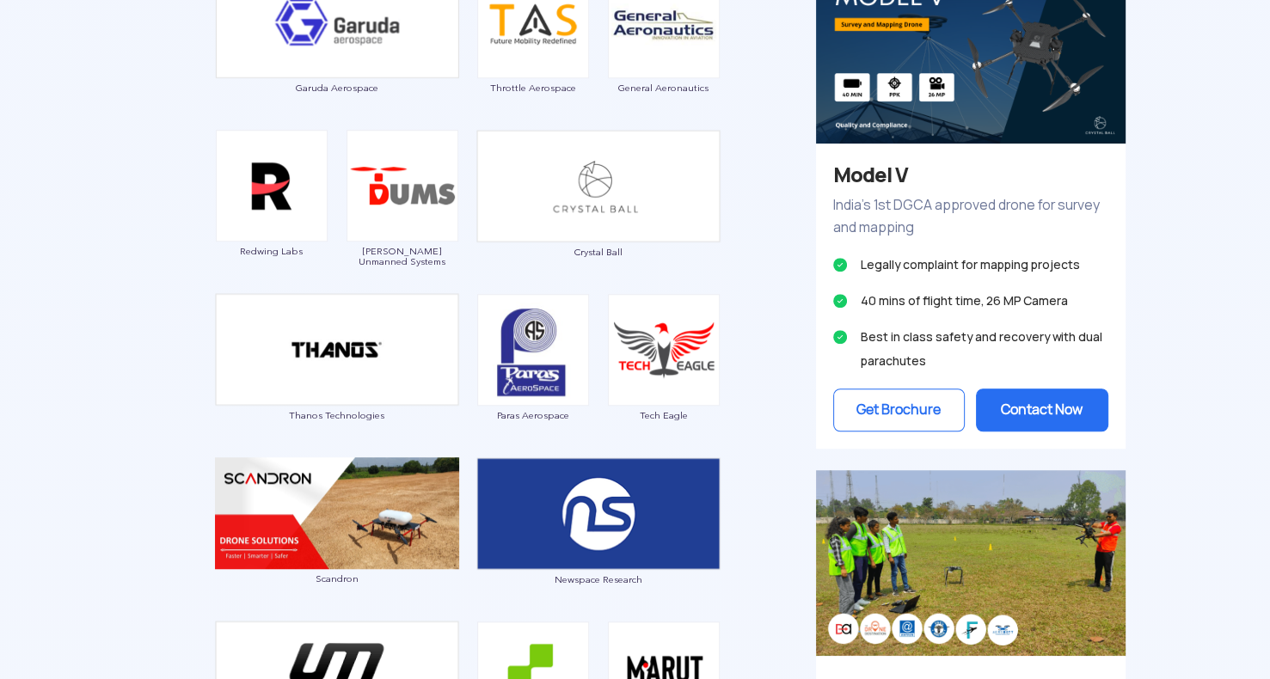
drag, startPoint x: 1272, startPoint y: 167, endPoint x: 1273, endPoint y: 55, distance: 111.8
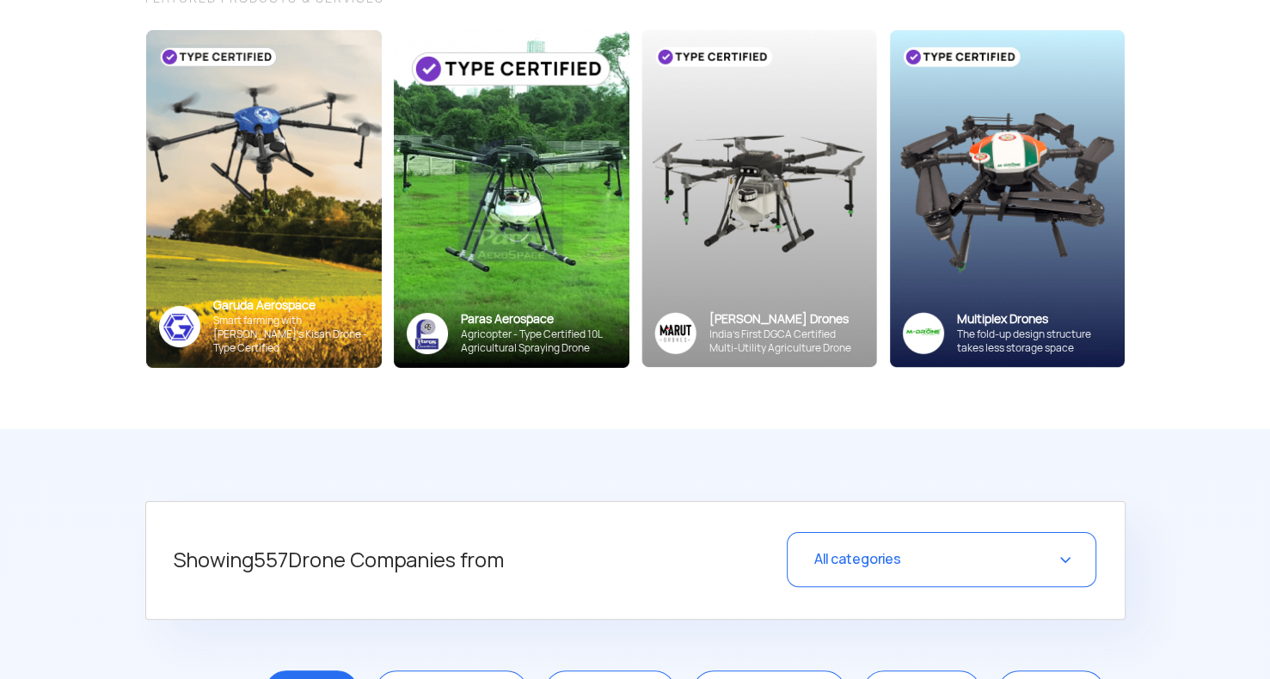
scroll to position [0, 0]
